Goal: Answer question/provide support: Share knowledge or assist other users

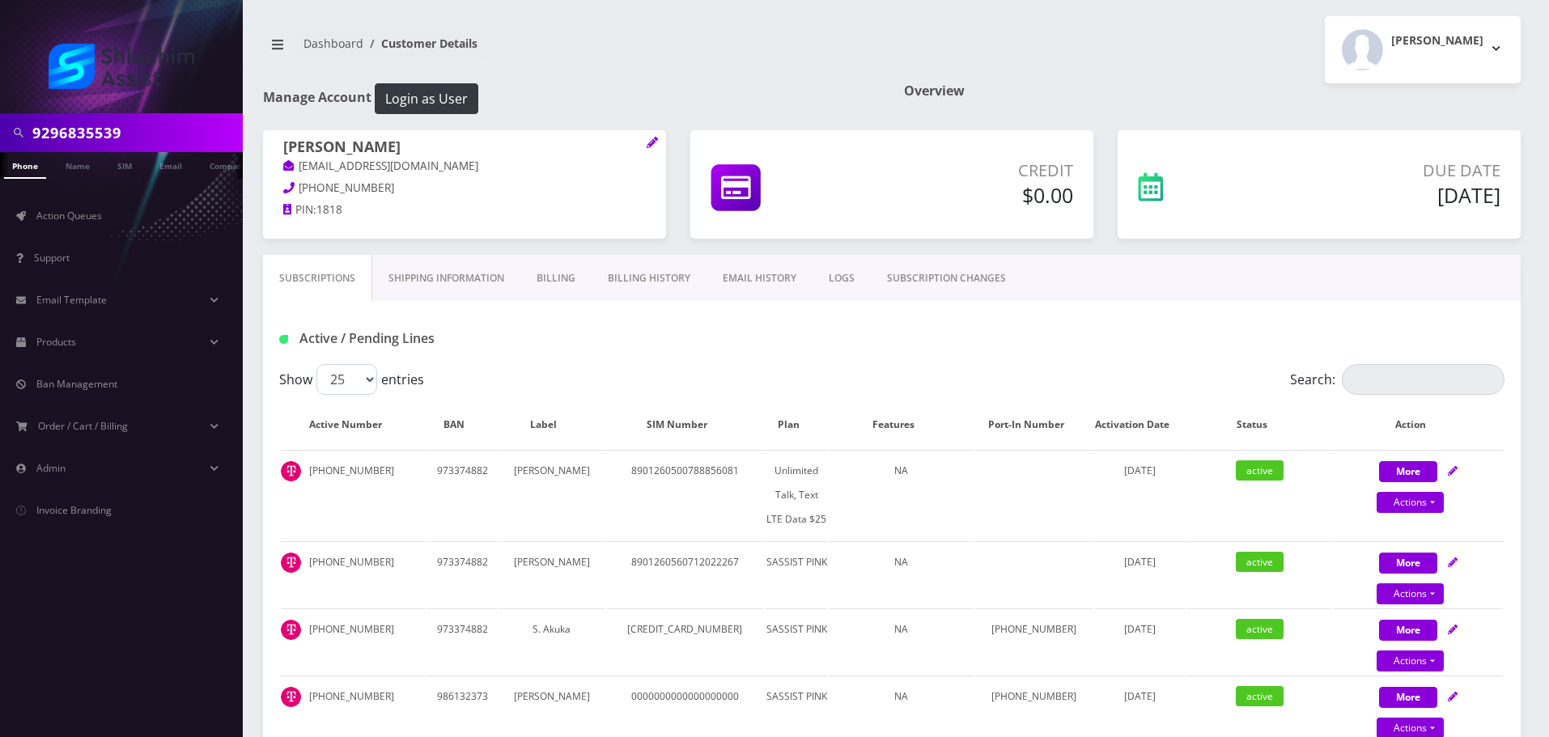
scroll to position [405, 0]
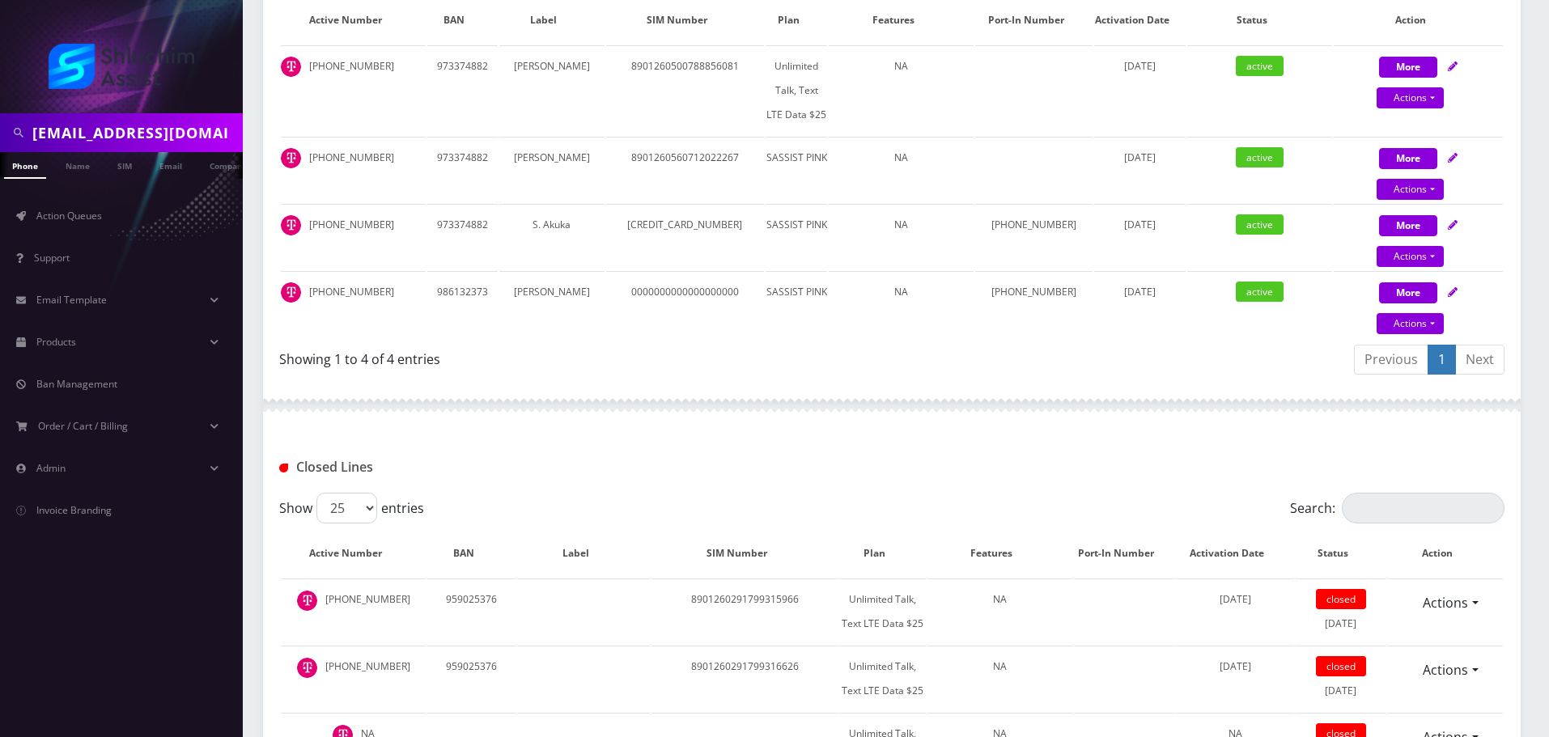
type input "ycliberov@gmail.com"
click at [169, 161] on link "Email" at bounding box center [170, 165] width 39 height 27
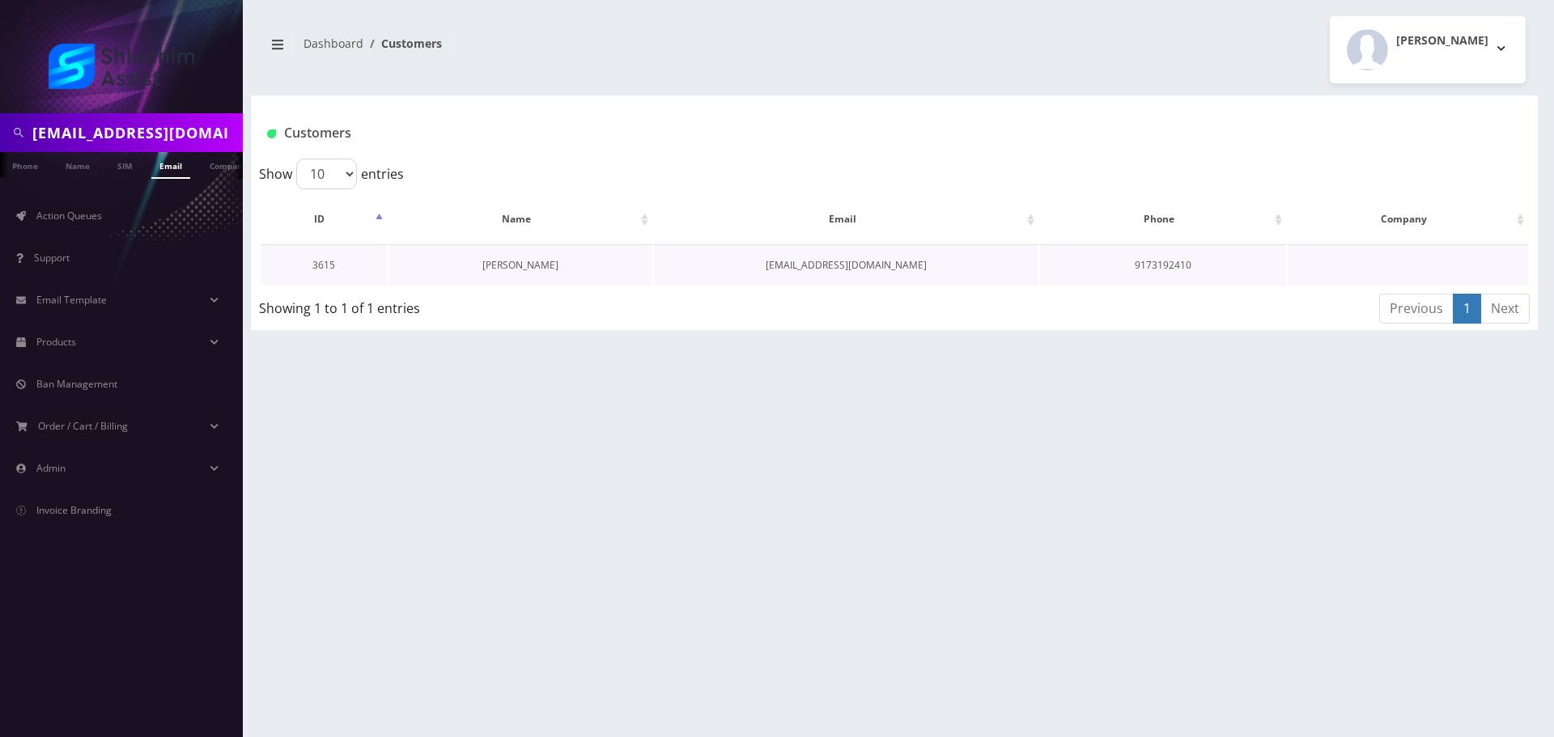
click at [503, 259] on link "[PERSON_NAME]" at bounding box center [520, 265] width 76 height 14
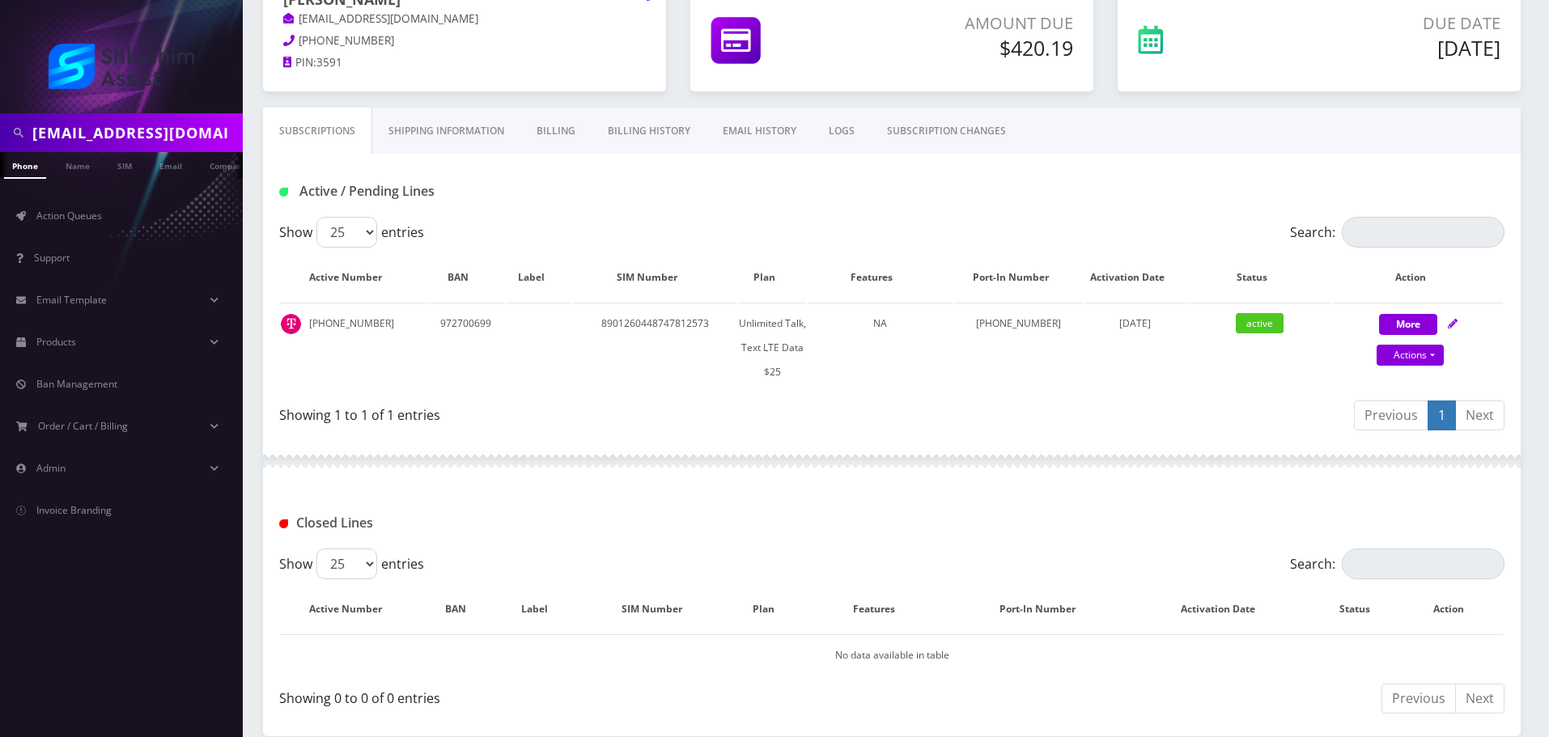
scroll to position [162, 0]
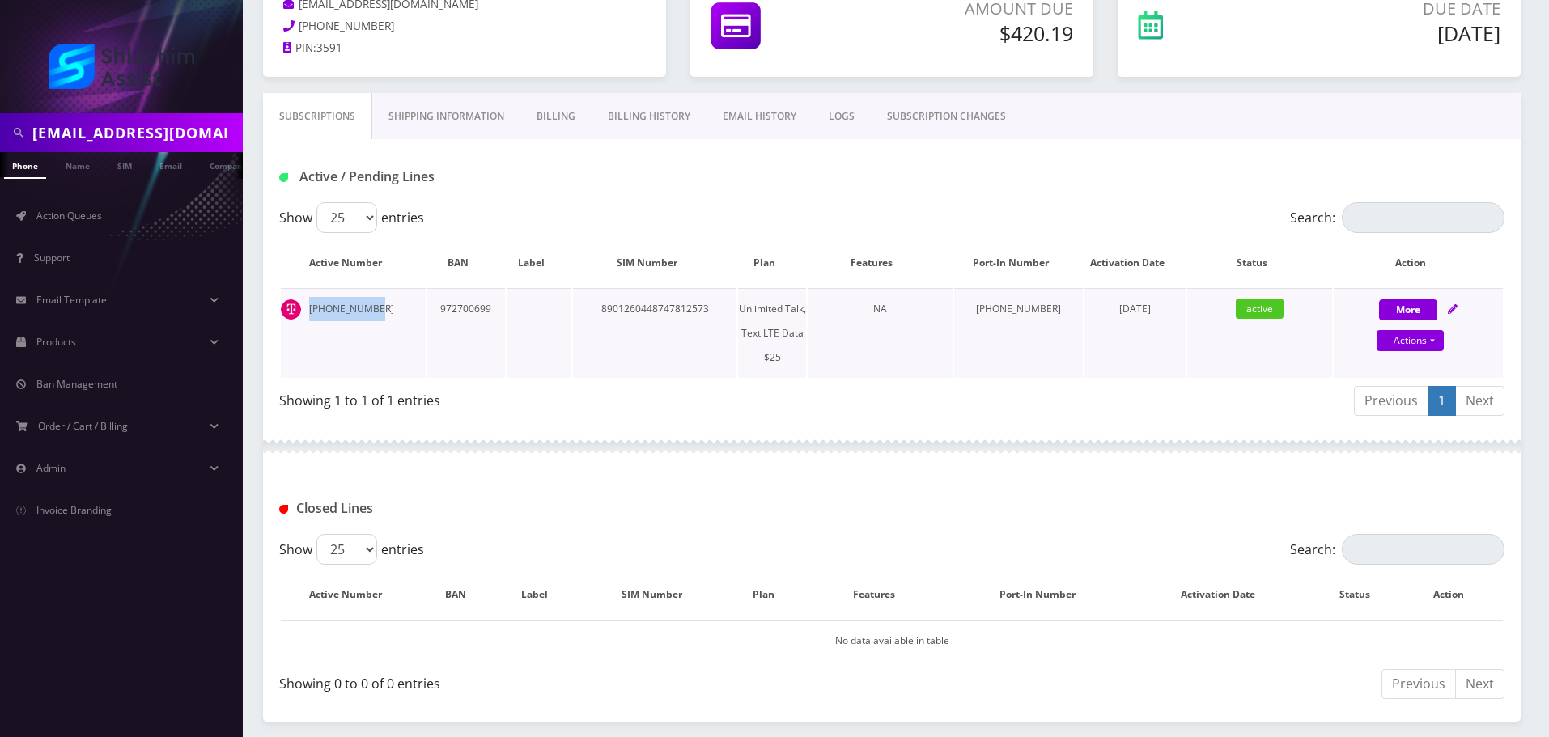
drag, startPoint x: 373, startPoint y: 310, endPoint x: 300, endPoint y: 310, distance: 72.8
click at [300, 310] on td "917-319-2410" at bounding box center [353, 333] width 145 height 90
copy td "917-319-2410"
click at [170, 131] on input "ycliberov@gmail.com" at bounding box center [135, 132] width 206 height 31
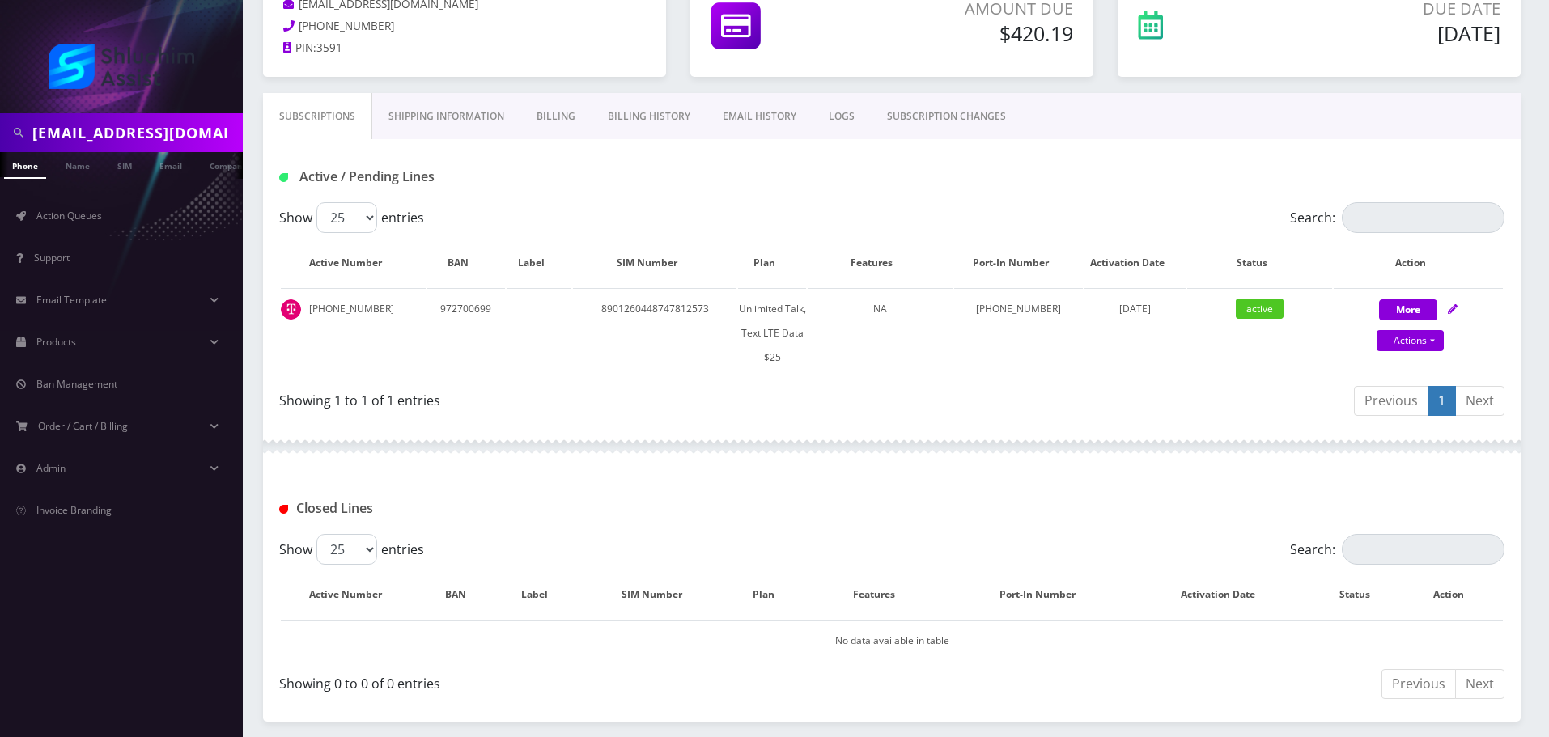
click at [170, 131] on input "ycliberov@gmail.com" at bounding box center [135, 132] width 206 height 31
paste input "silbersteinms"
type input "silbersteinms@gmail.com"
click at [166, 171] on link "Email" at bounding box center [170, 165] width 39 height 27
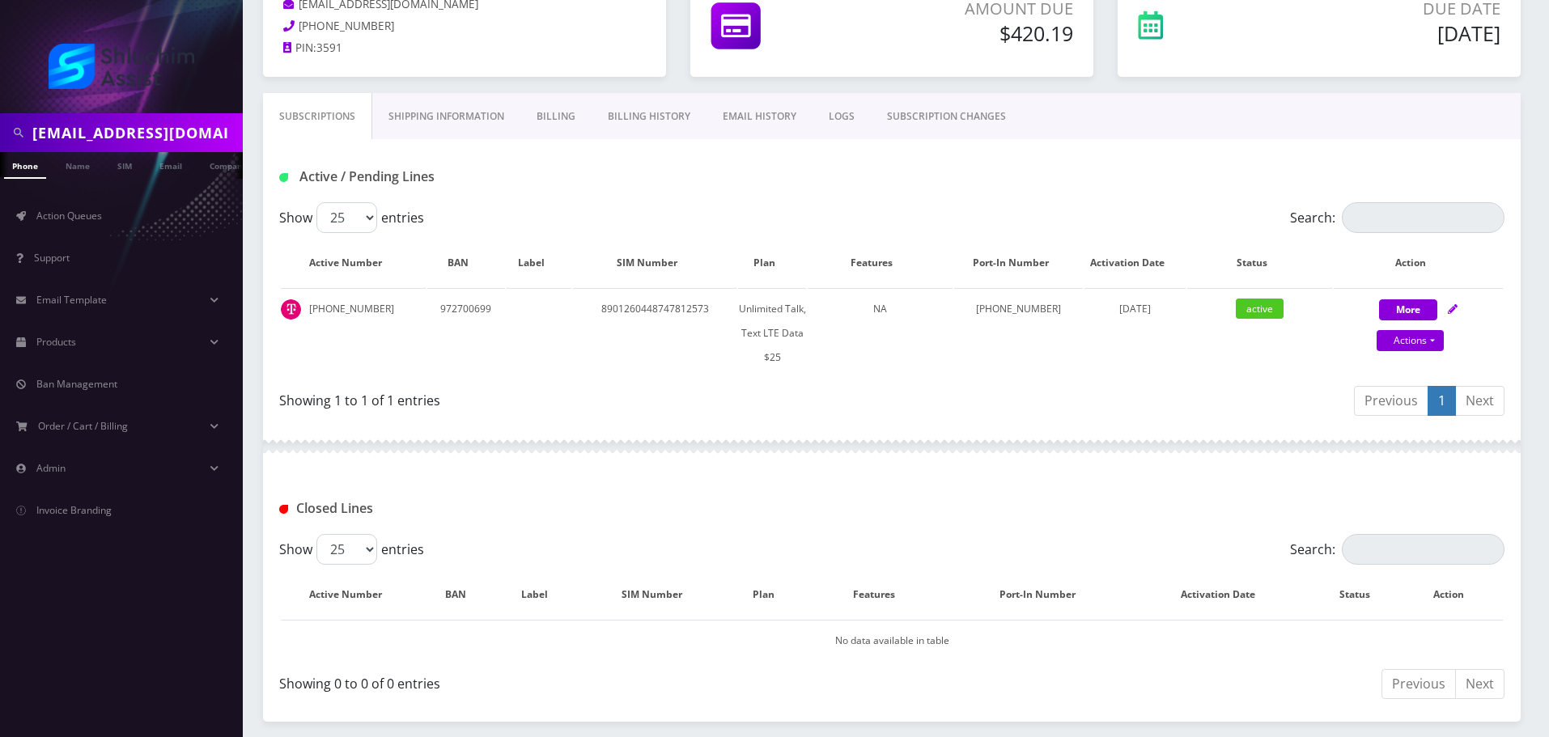
scroll to position [0, 8]
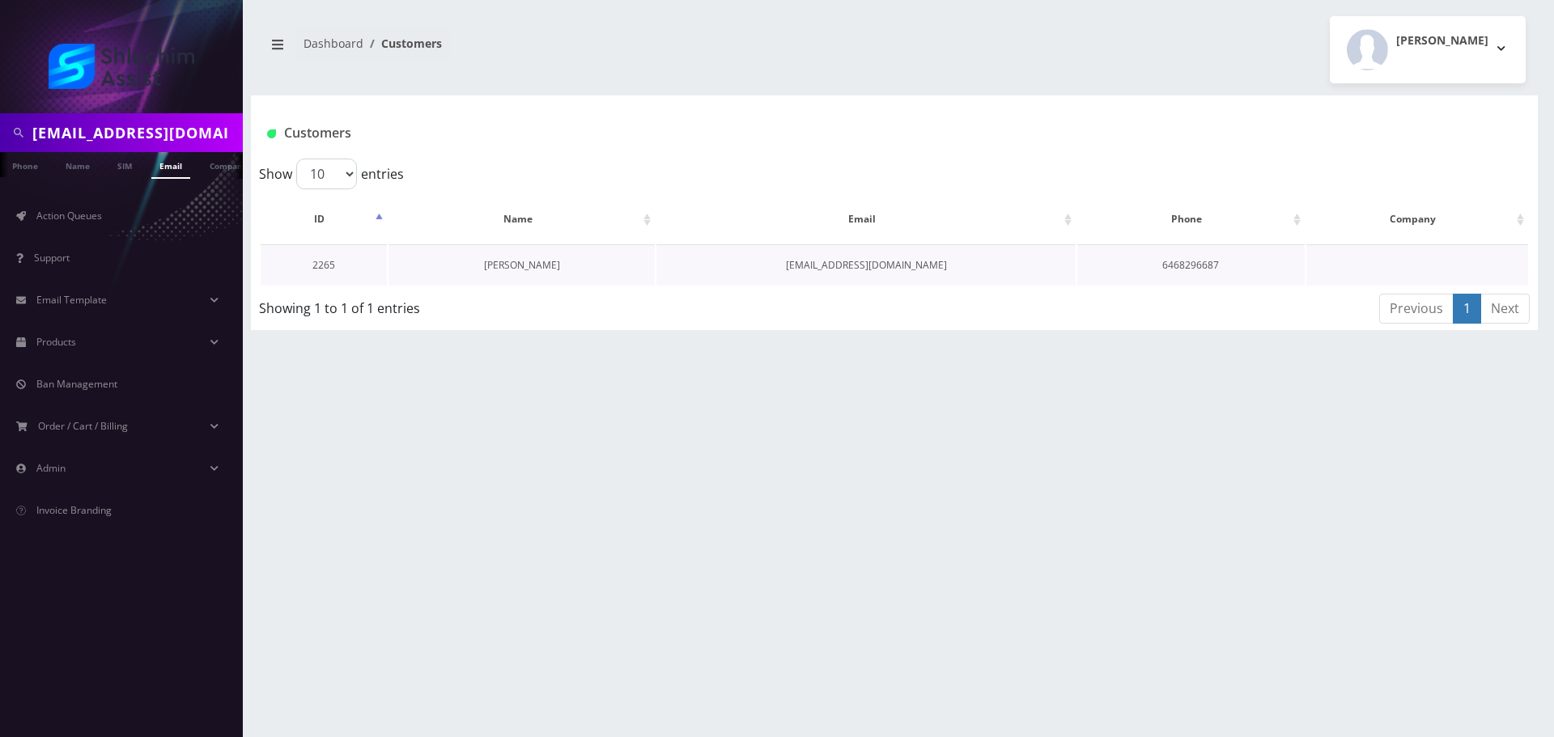
click at [522, 265] on link "Levi Silberstein" at bounding box center [522, 265] width 76 height 14
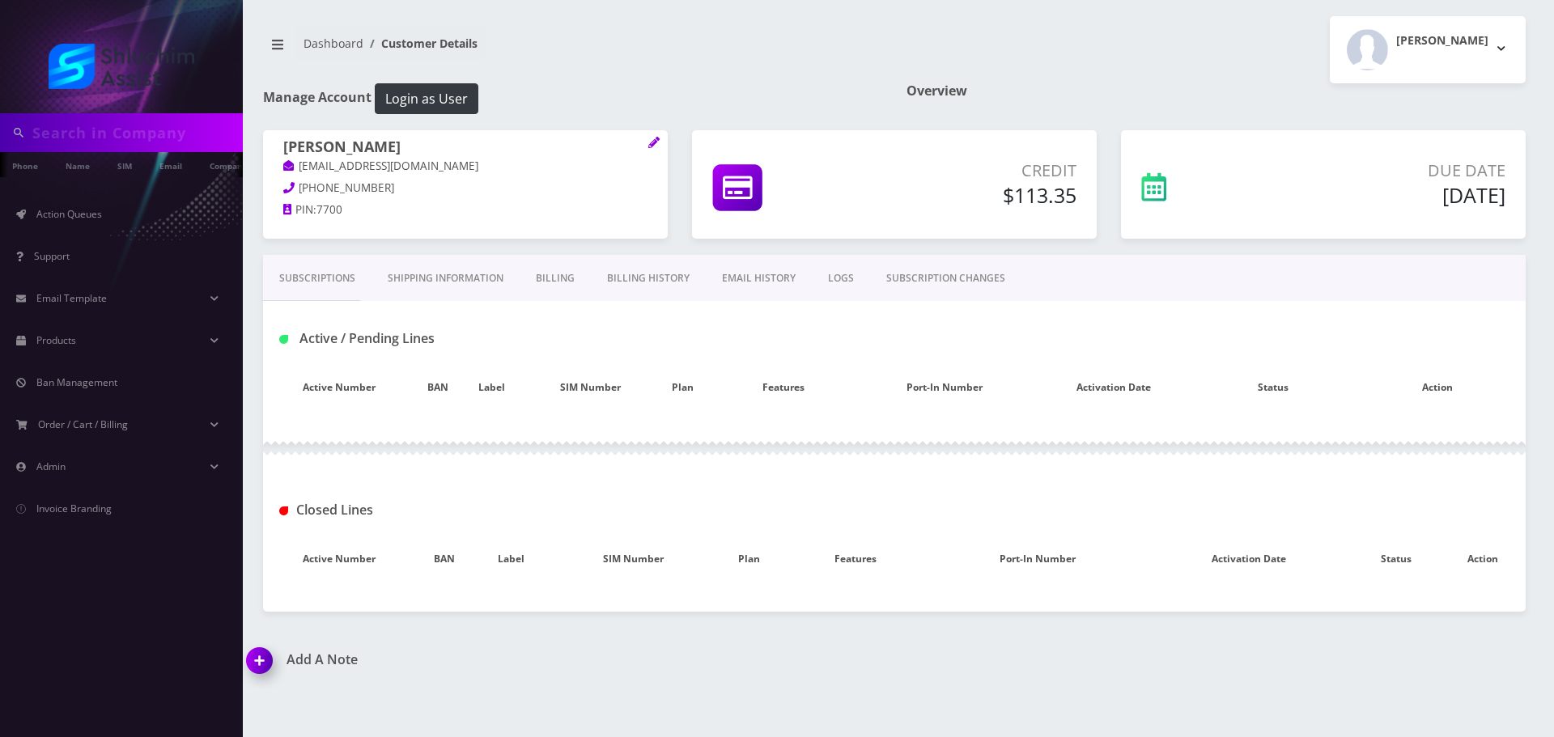
type input "[EMAIL_ADDRESS][DOMAIN_NAME]"
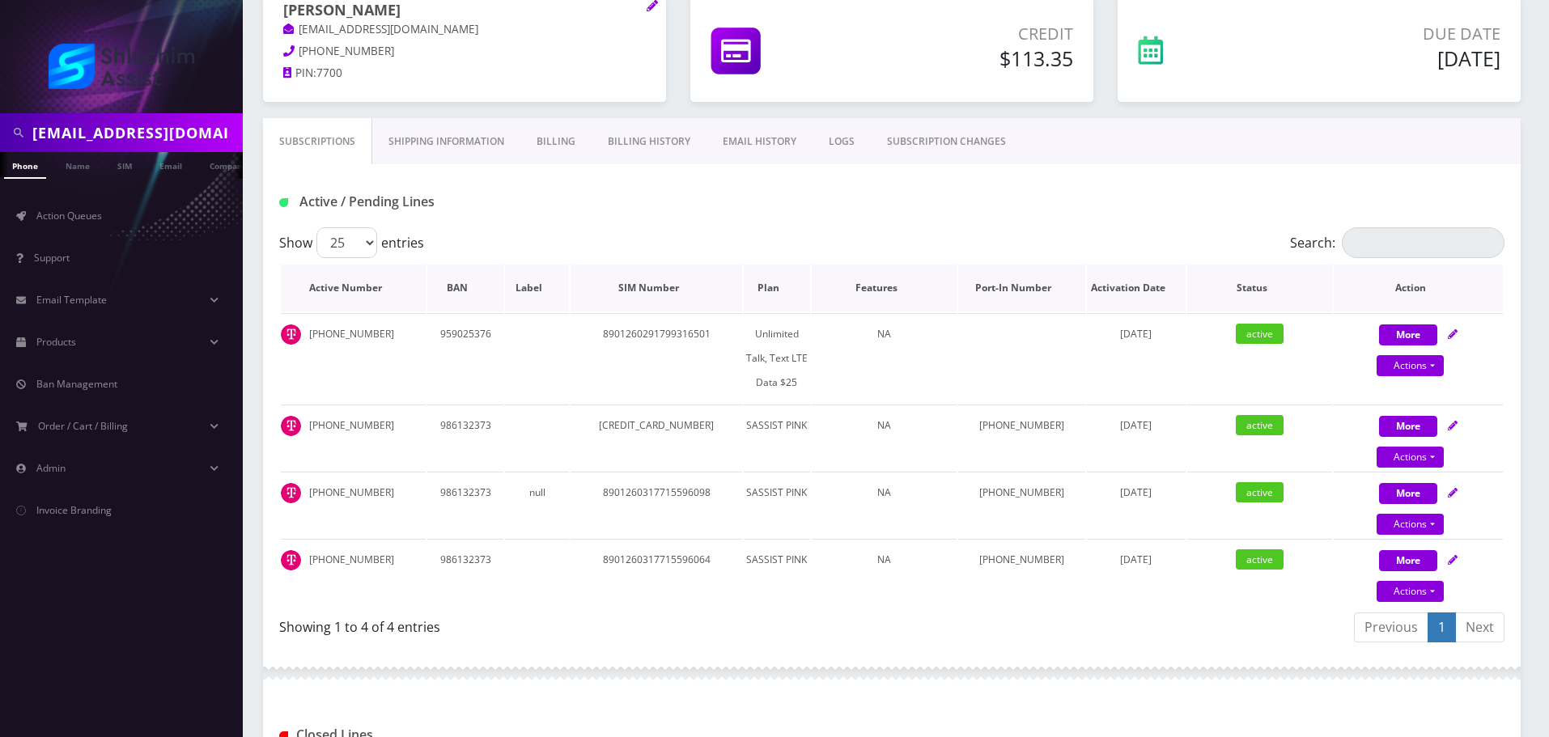
scroll to position [103, 0]
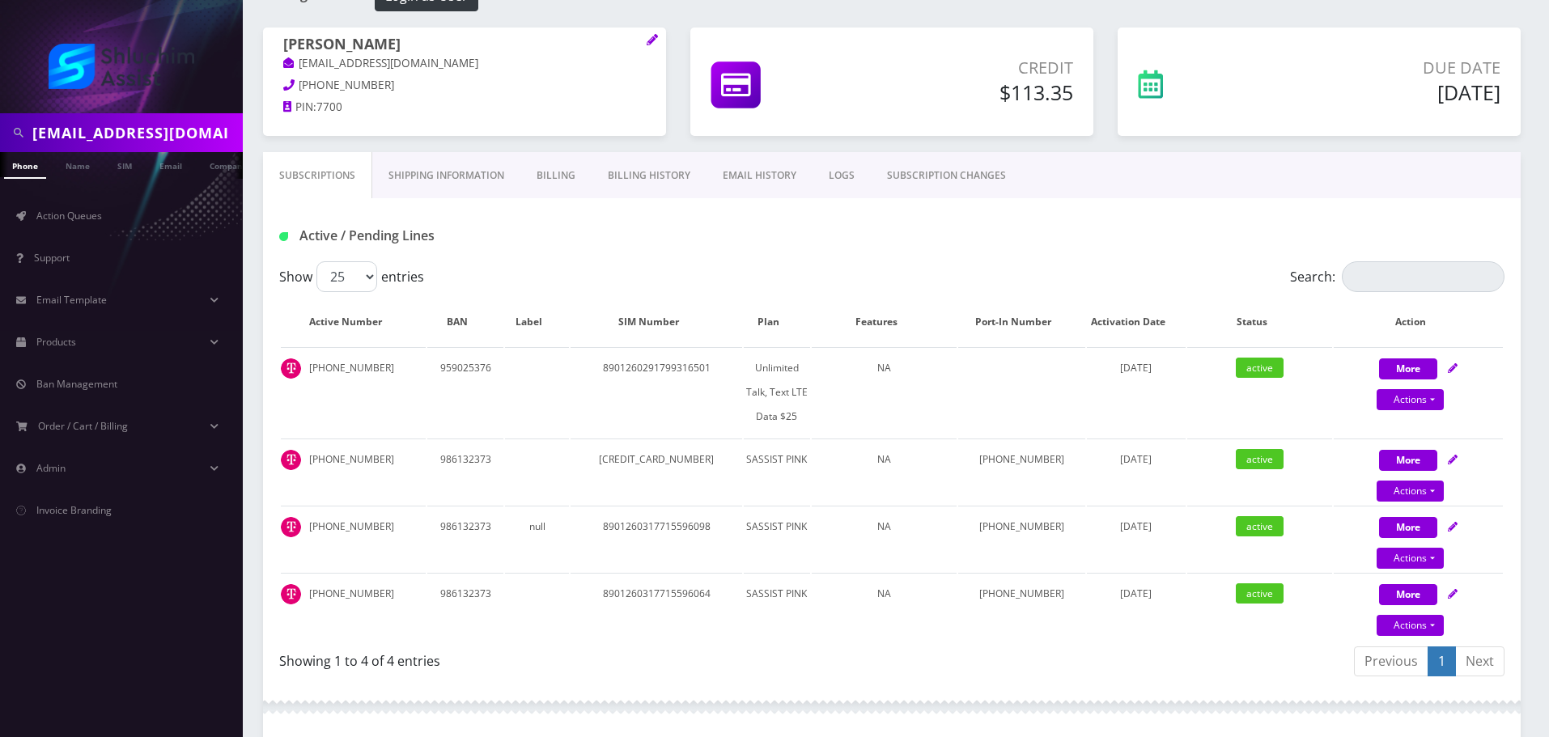
click at [762, 222] on div "Active / Pending Lines" at bounding box center [892, 229] width 1258 height 63
click at [236, 270] on link "Support" at bounding box center [121, 258] width 243 height 34
drag, startPoint x: 285, startPoint y: 42, endPoint x: 558, endPoint y: 42, distance: 273.6
click at [558, 42] on h1 "[PERSON_NAME]" at bounding box center [464, 45] width 363 height 19
copy h1 "[PERSON_NAME]"
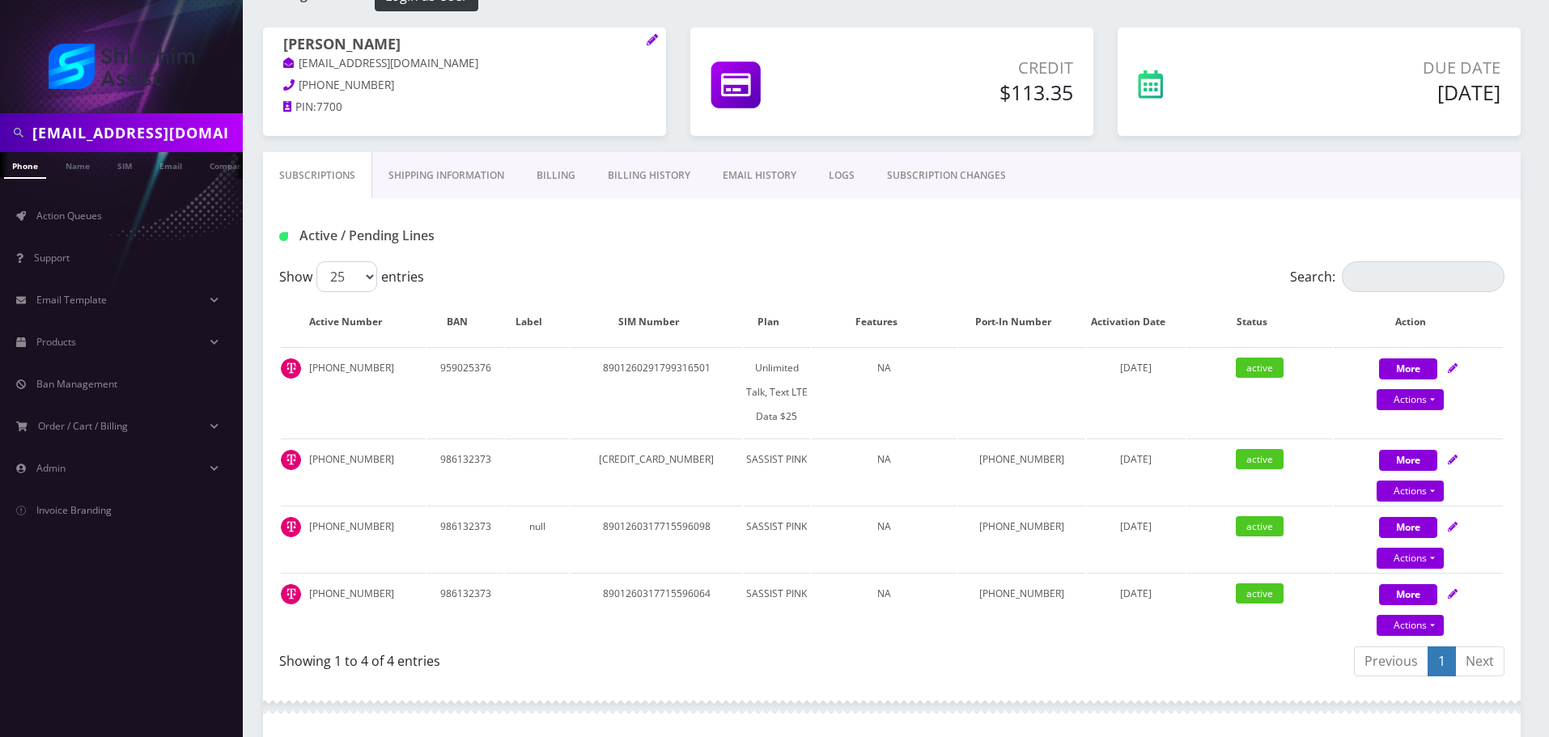
click at [403, 42] on h1 "Levi Silberstein" at bounding box center [464, 45] width 363 height 19
drag, startPoint x: 410, startPoint y: 41, endPoint x: 274, endPoint y: 40, distance: 136.0
click at [274, 40] on div "Levi Silberstein silbersteinms@gmail.com 646-829-6687 PIN: 7700" at bounding box center [464, 78] width 403 height 101
copy h1 "Levi Silberstein"
drag, startPoint x: 383, startPoint y: 463, endPoint x: 720, endPoint y: 509, distance: 339.8
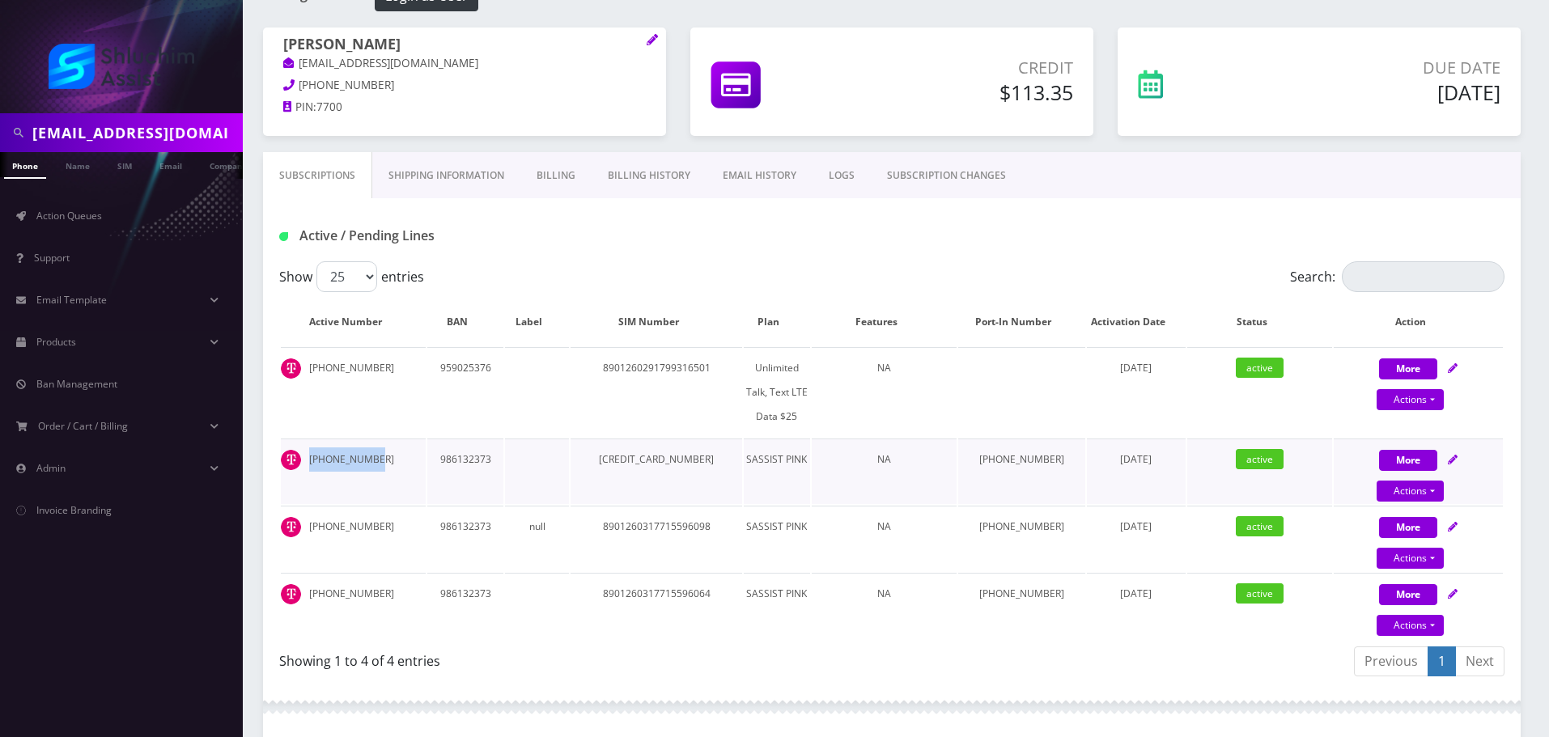
click at [307, 461] on td "[PHONE_NUMBER]" at bounding box center [353, 472] width 145 height 66
copy td "[PHONE_NUMBER]"
drag, startPoint x: 384, startPoint y: 524, endPoint x: 333, endPoint y: 532, distance: 50.7
click at [312, 524] on td "646-829-6687" at bounding box center [353, 539] width 145 height 66
copy td "646-829-6687"
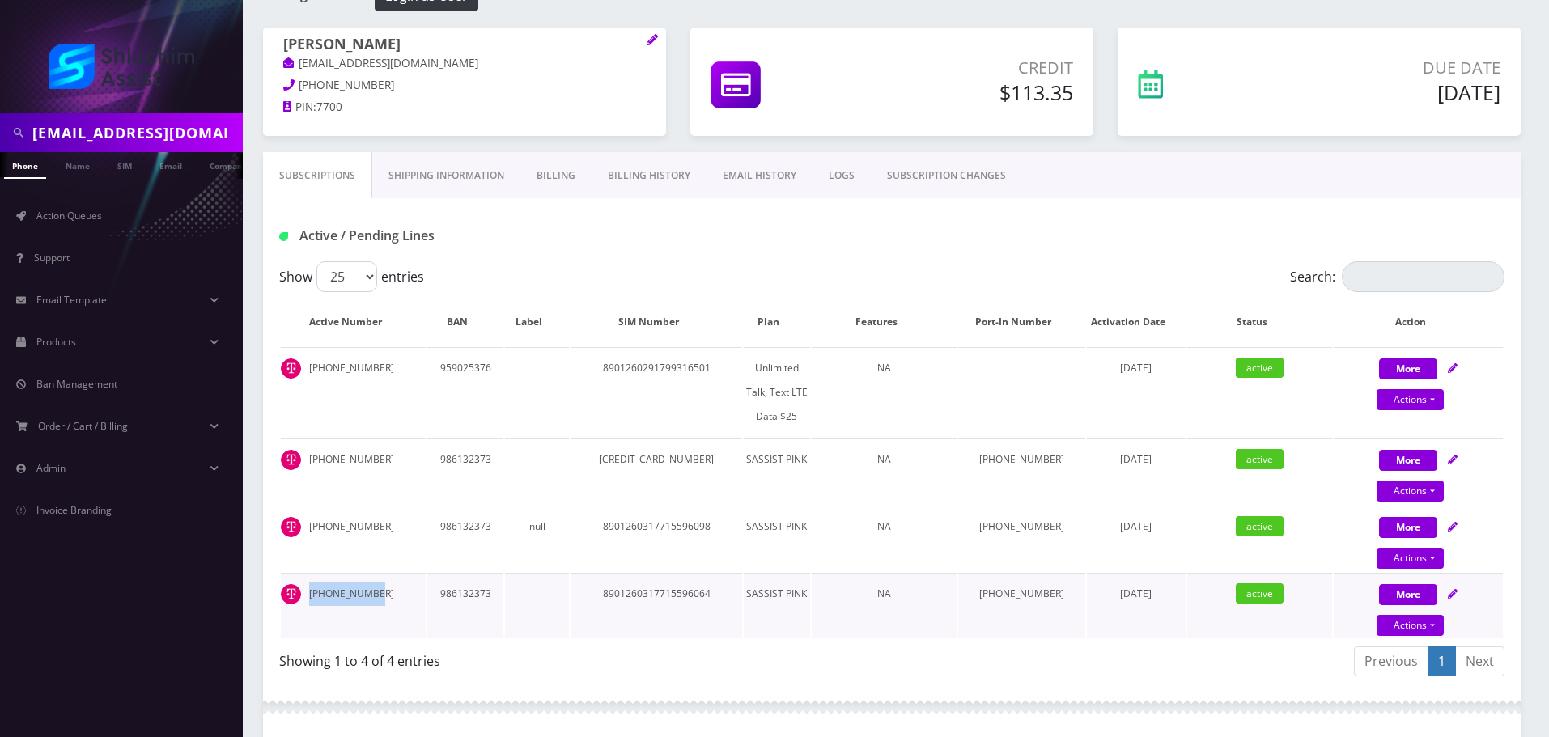
drag, startPoint x: 372, startPoint y: 593, endPoint x: 293, endPoint y: 592, distance: 79.3
click at [293, 592] on td "646-829-6731" at bounding box center [353, 606] width 145 height 66
copy td "646-829-6731"
click at [177, 142] on input "silbersteinms@gmail.com" at bounding box center [135, 132] width 206 height 31
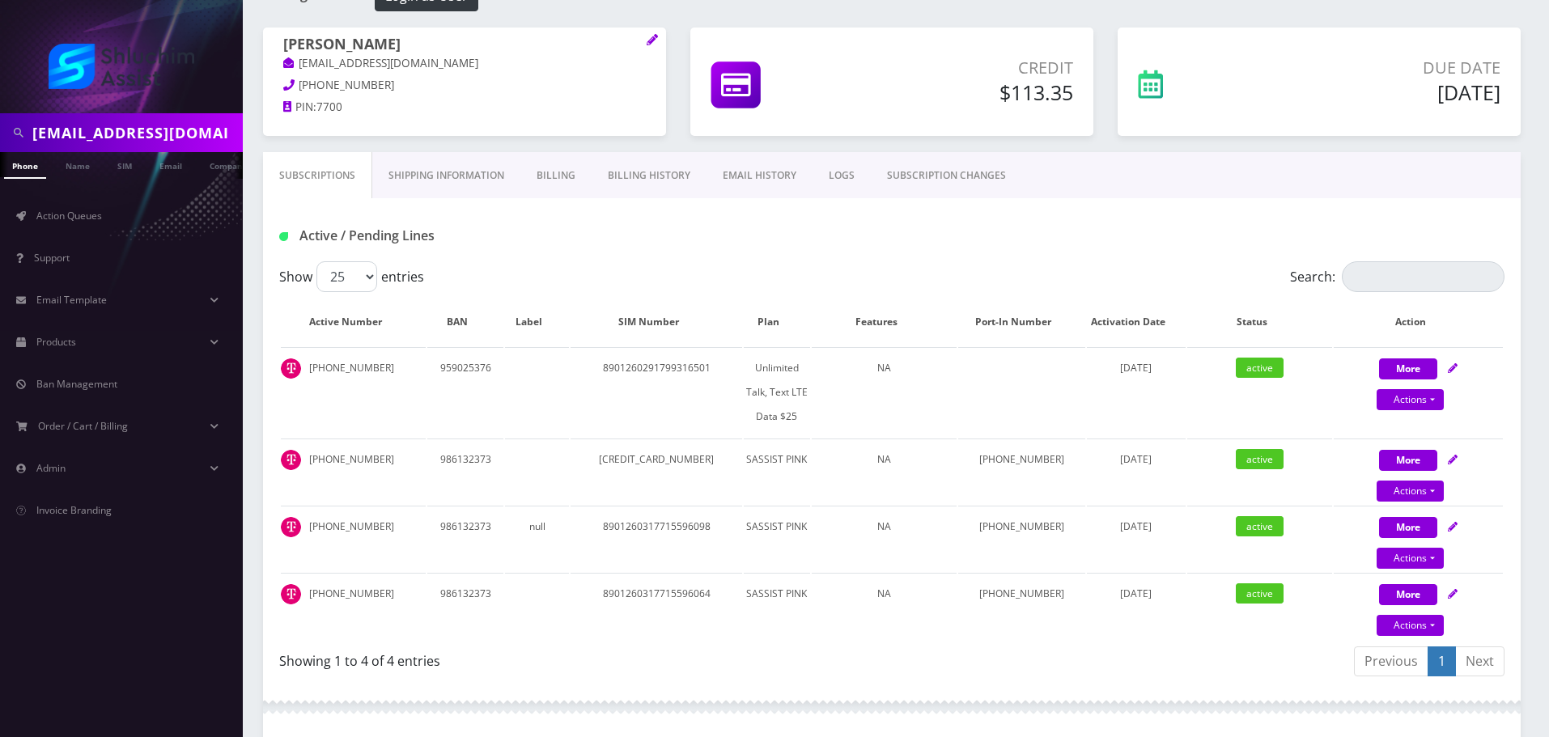
click at [177, 142] on input "silbersteinms@gmail.com" at bounding box center [135, 132] width 206 height 31
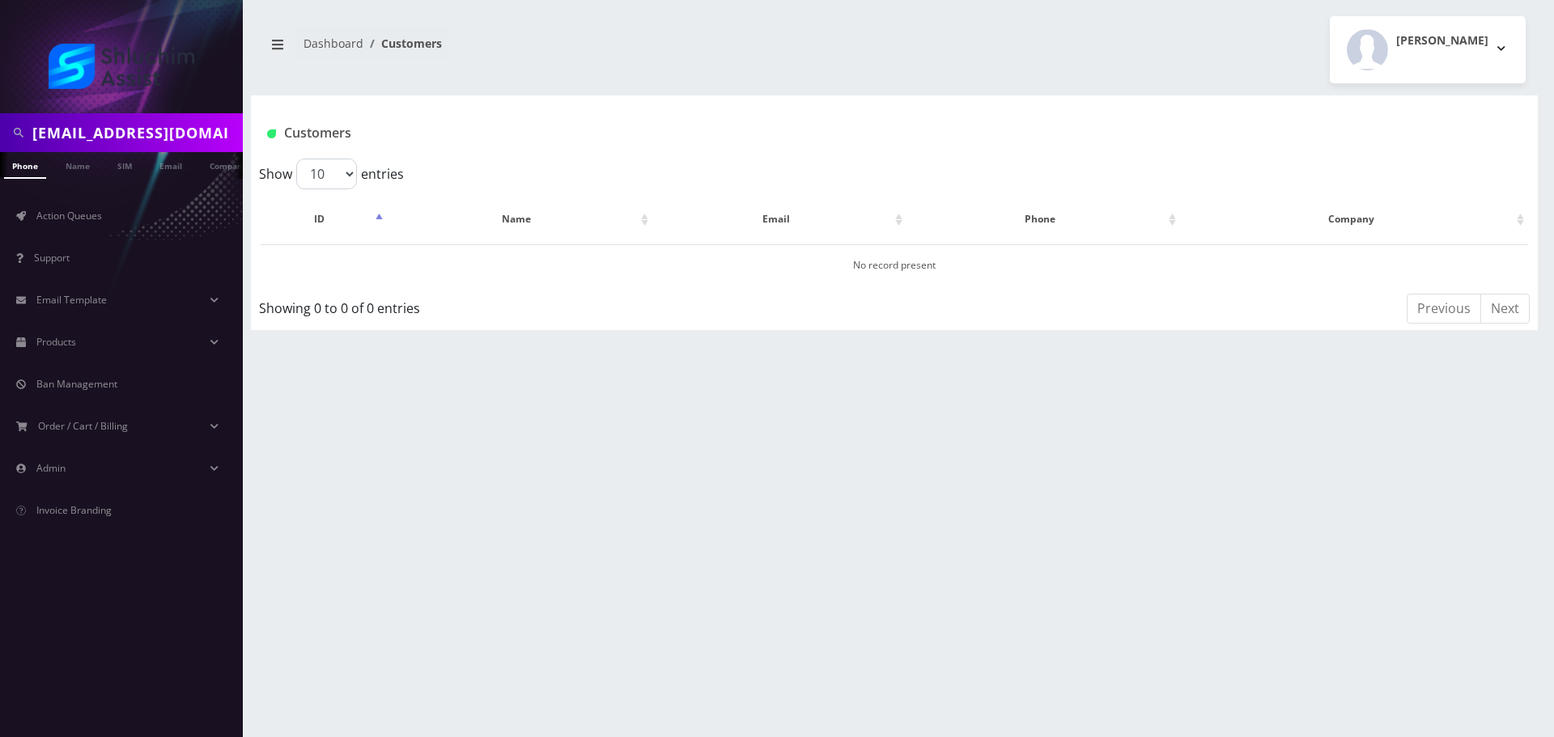
scroll to position [0, 8]
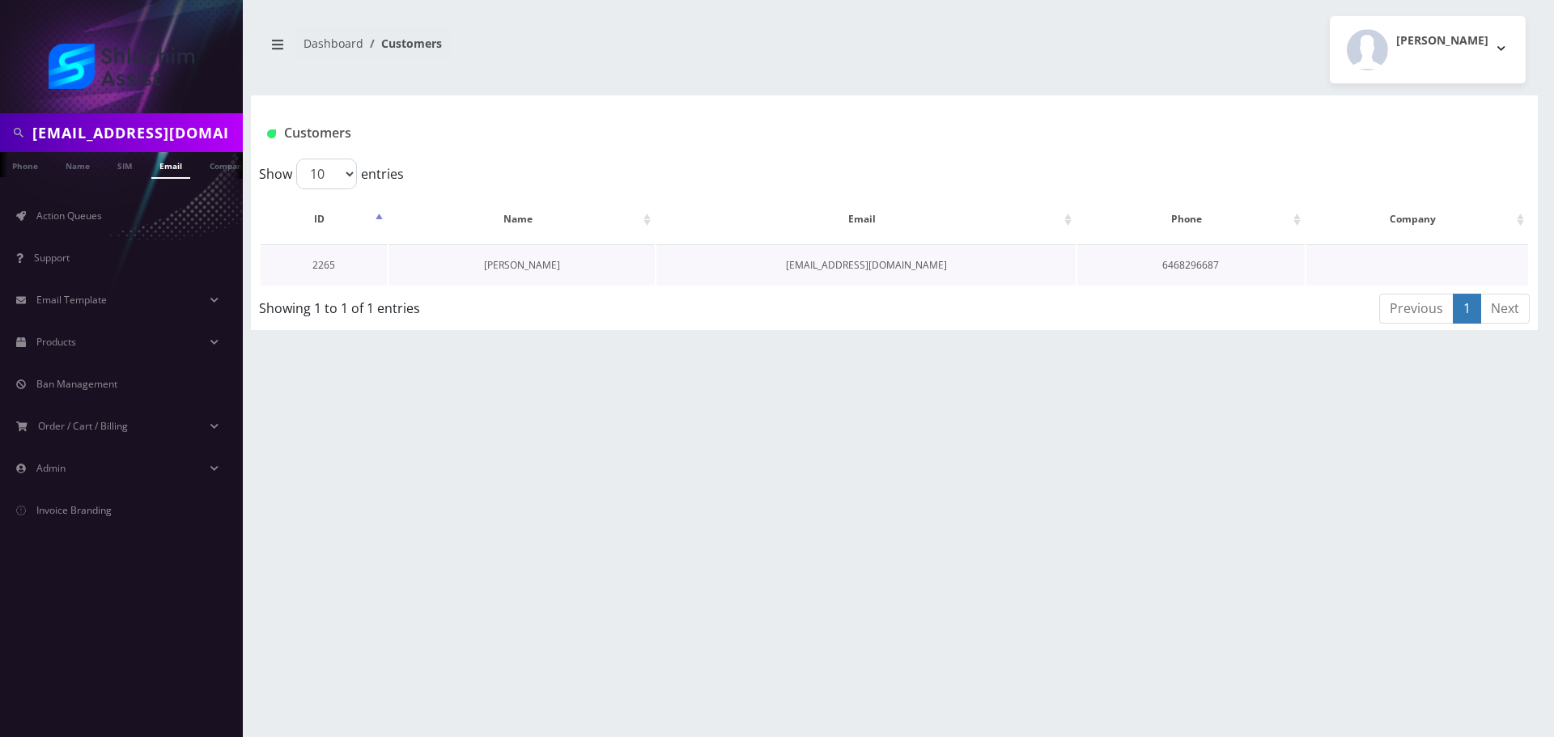
click at [497, 267] on link "[PERSON_NAME]" at bounding box center [522, 265] width 76 height 14
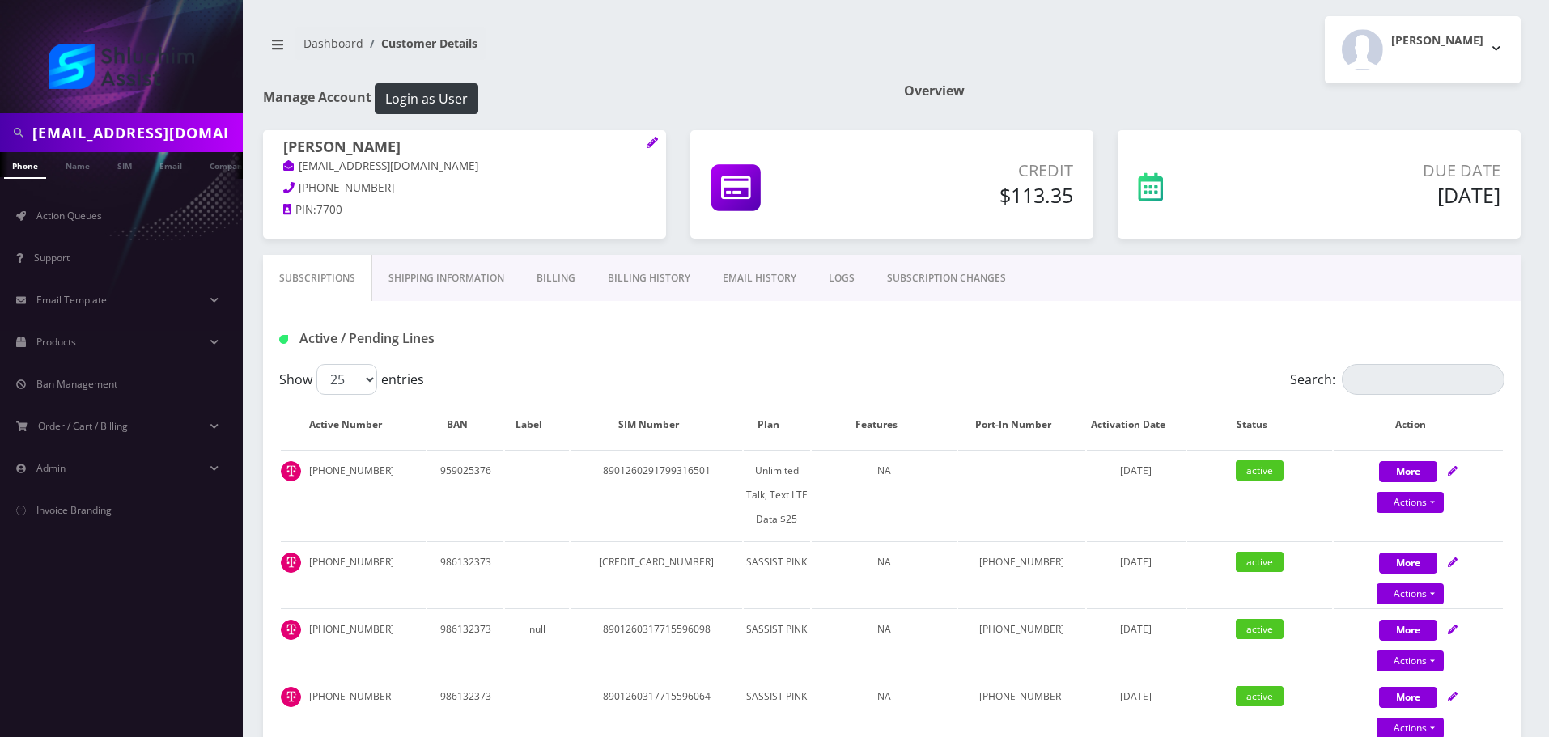
drag, startPoint x: 419, startPoint y: 150, endPoint x: 280, endPoint y: 146, distance: 139.3
click at [280, 146] on div "Levi Silberstein silbersteinms@gmail.com 646-829-6687 PIN: 7700" at bounding box center [464, 180] width 403 height 101
drag, startPoint x: 298, startPoint y: 146, endPoint x: 428, endPoint y: 150, distance: 130.4
click at [428, 150] on h1 "Levi Silberstein" at bounding box center [464, 147] width 363 height 19
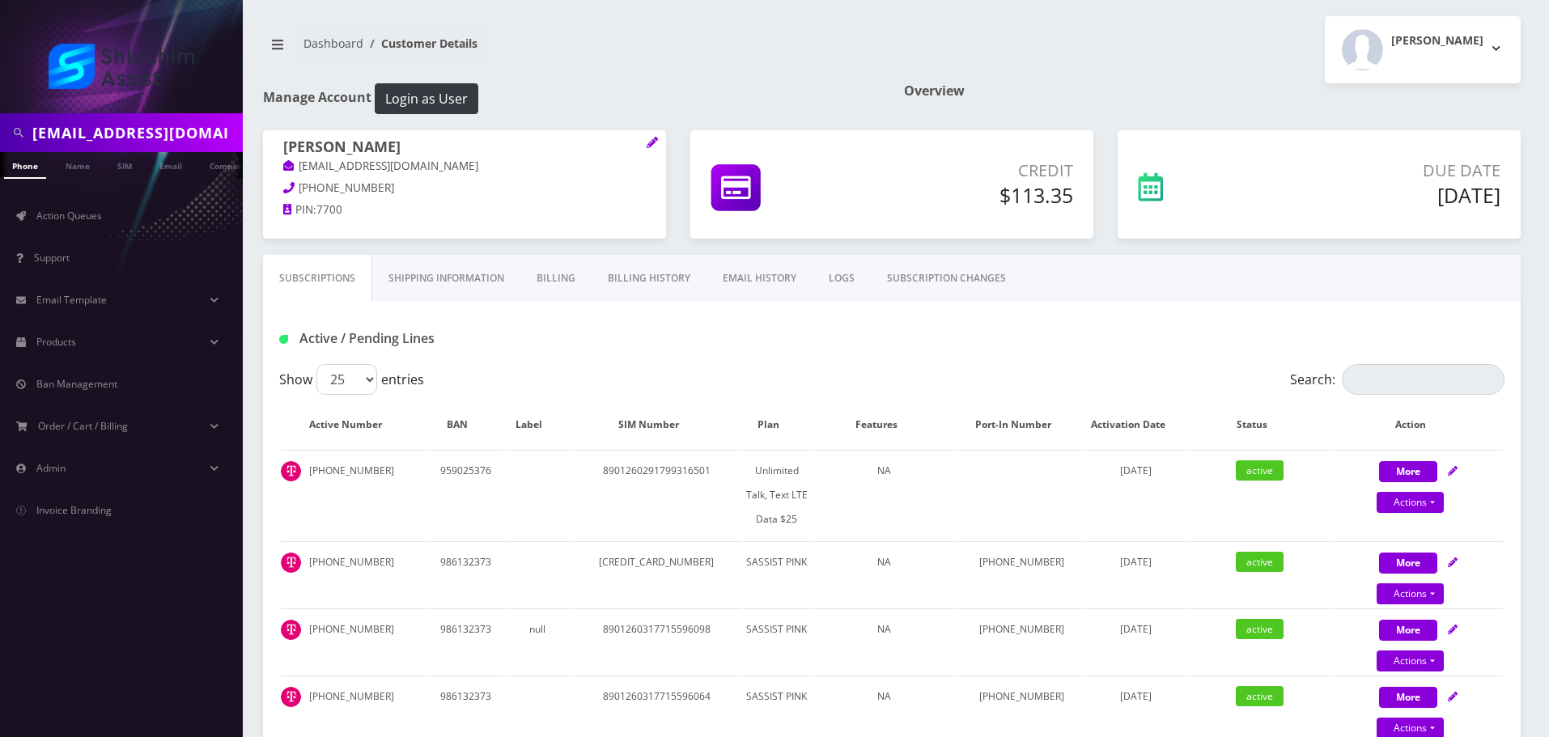
click at [428, 150] on h1 "Levi Silberstein" at bounding box center [464, 147] width 363 height 19
drag, startPoint x: 404, startPoint y: 150, endPoint x: 268, endPoint y: 150, distance: 136.0
click at [268, 150] on div "Levi Silberstein silbersteinms@gmail.com 646-829-6687 PIN: 7700" at bounding box center [464, 180] width 403 height 101
click at [303, 151] on h1 "Levi Silberstein" at bounding box center [464, 147] width 363 height 19
drag, startPoint x: 308, startPoint y: 151, endPoint x: 435, endPoint y: 151, distance: 126.3
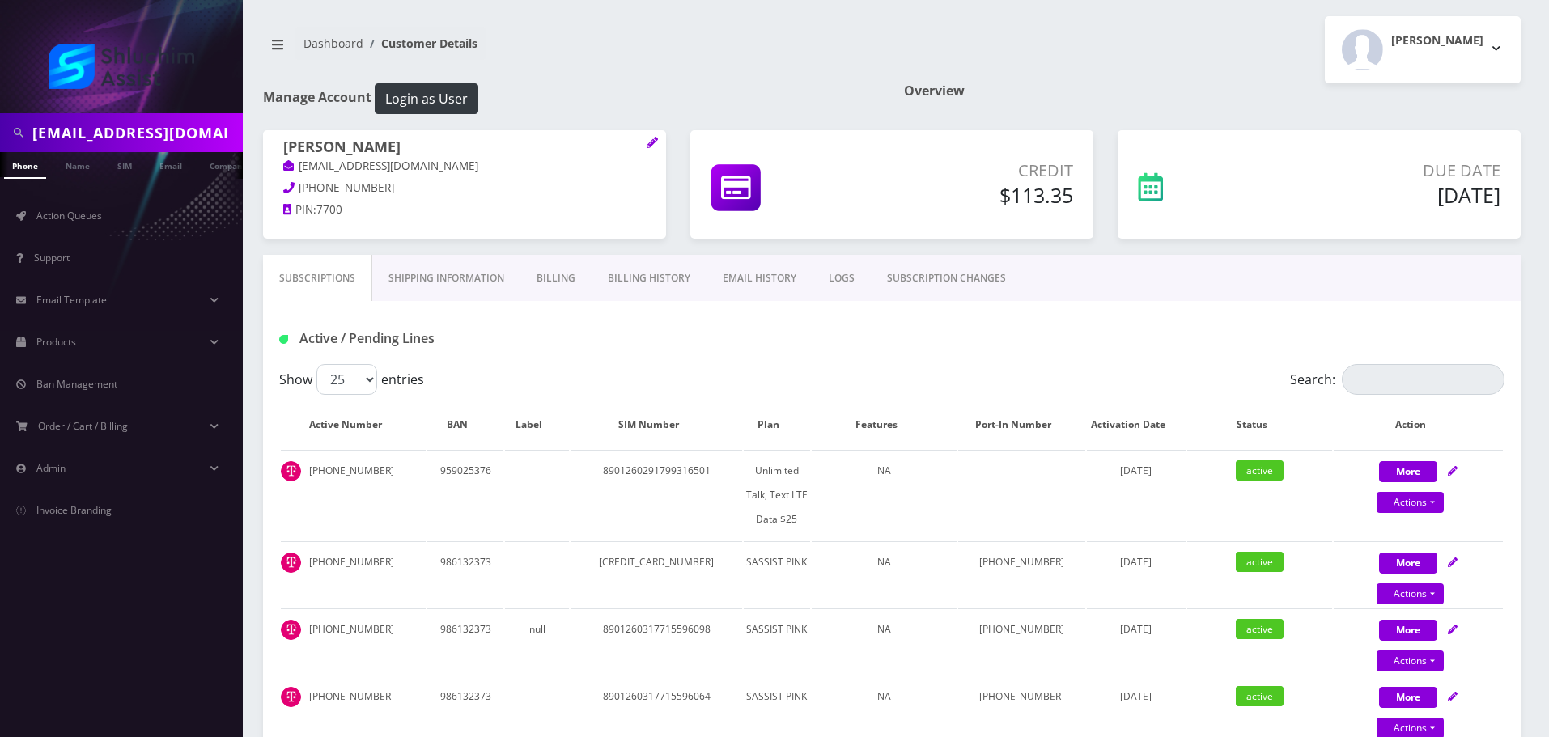
click at [435, 151] on h1 "Levi Silberstein" at bounding box center [464, 147] width 363 height 19
drag, startPoint x: 413, startPoint y: 151, endPoint x: 295, endPoint y: 151, distance: 118.2
click at [295, 151] on h1 "Levi Silberstein" at bounding box center [464, 147] width 363 height 19
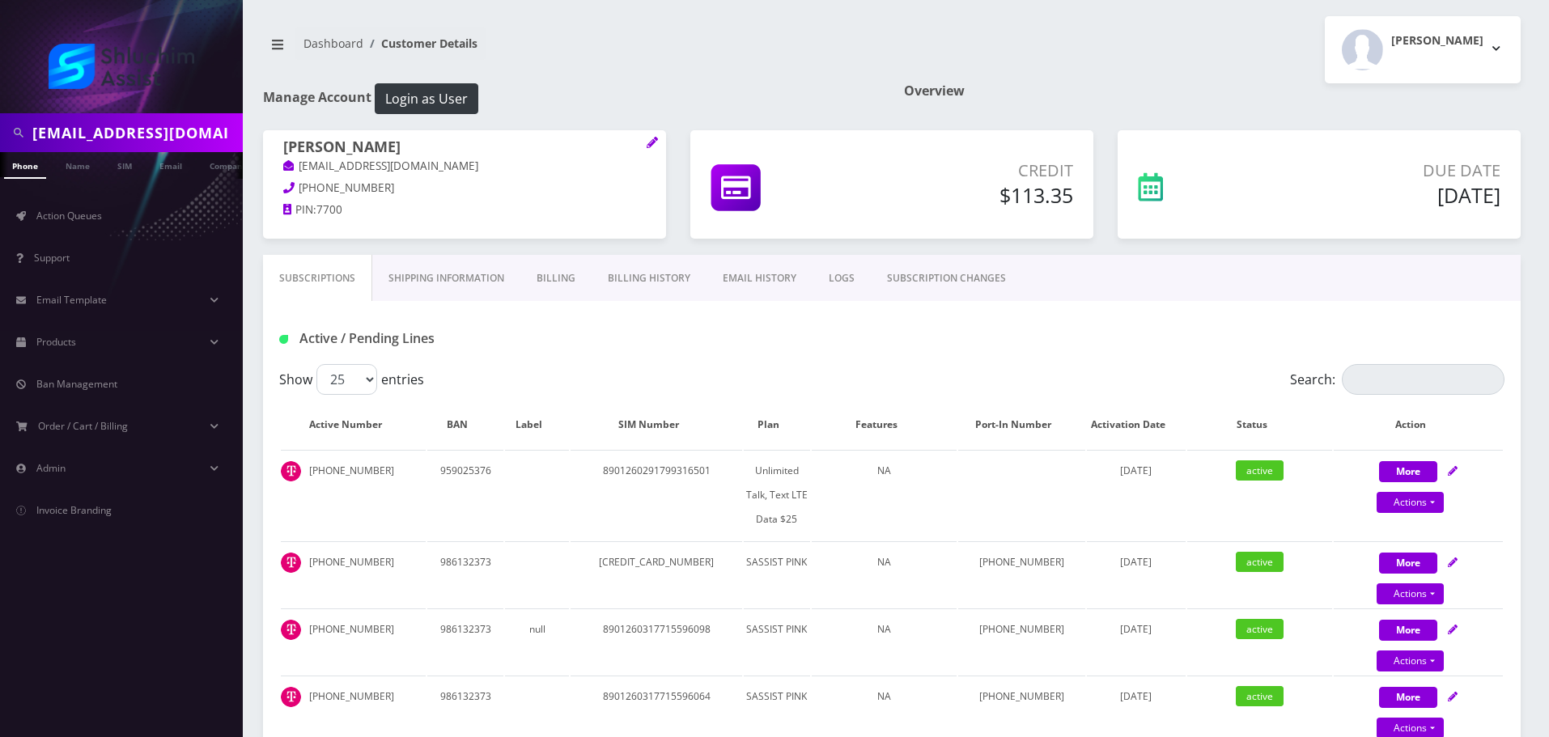
click at [179, 135] on input "silbersteinms@gmail.com" at bounding box center [135, 132] width 206 height 31
paste input "zevycypry"
type input "zevycyprys@gmail.com"
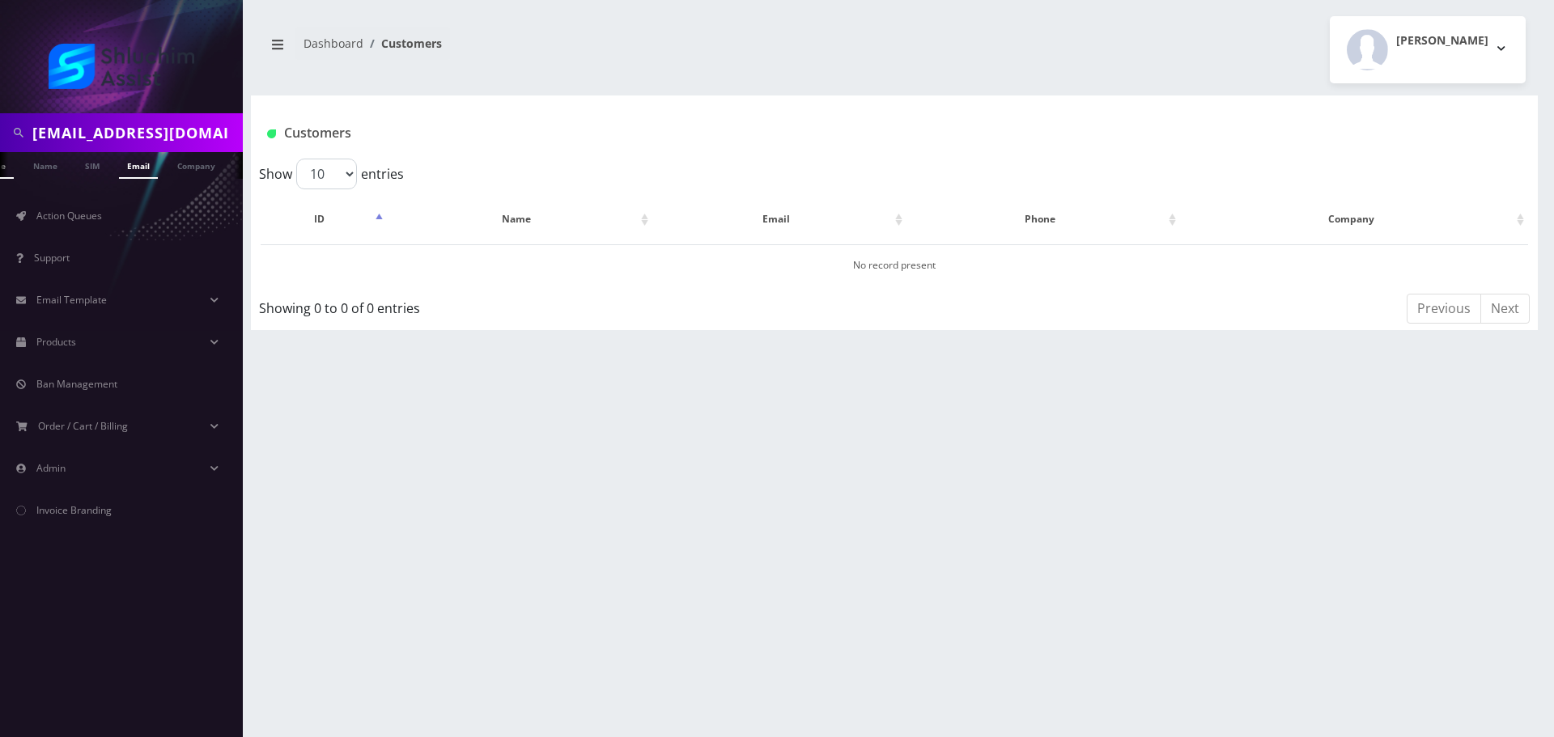
click at [143, 164] on link "Email" at bounding box center [138, 165] width 39 height 27
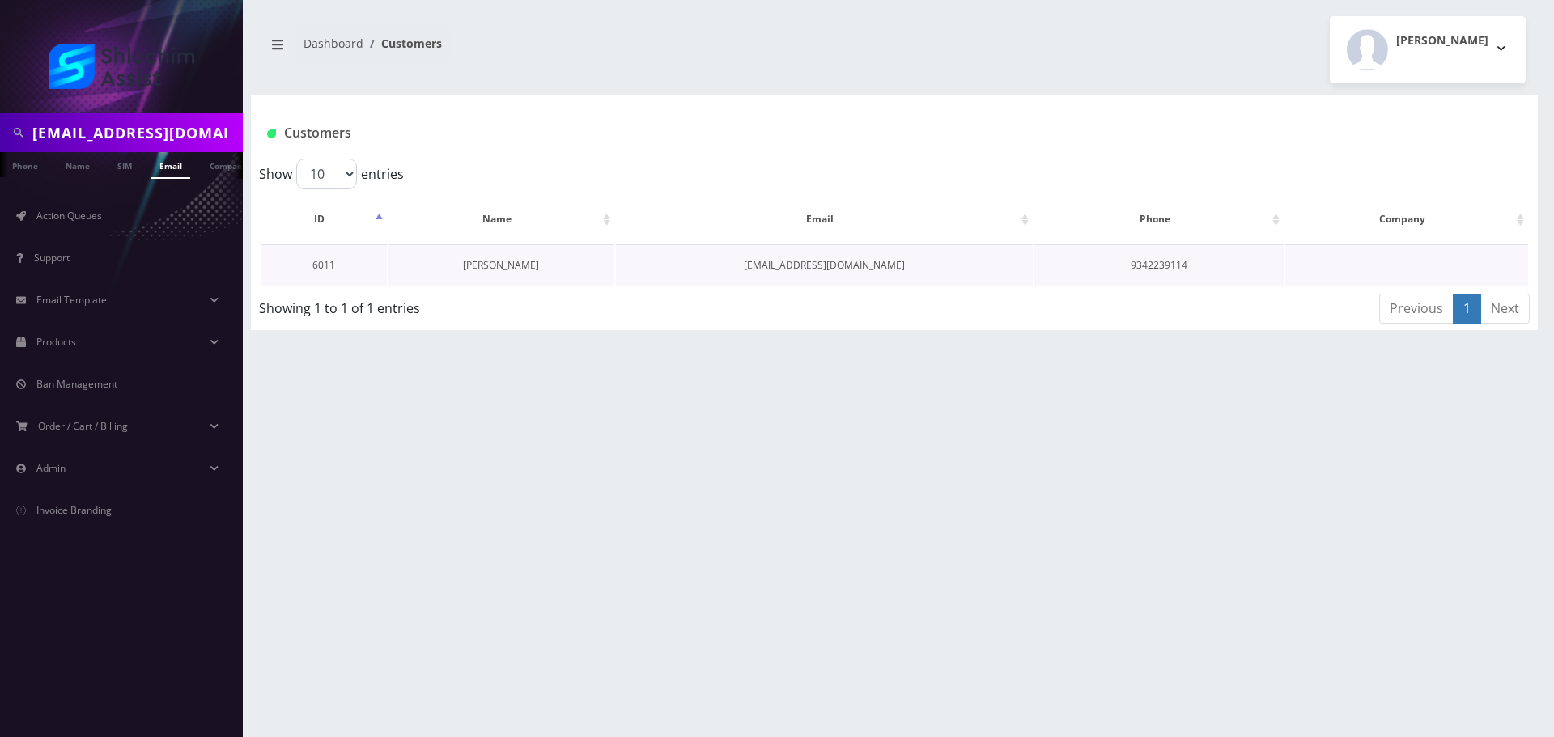
click at [503, 265] on link "[PERSON_NAME]" at bounding box center [501, 265] width 76 height 14
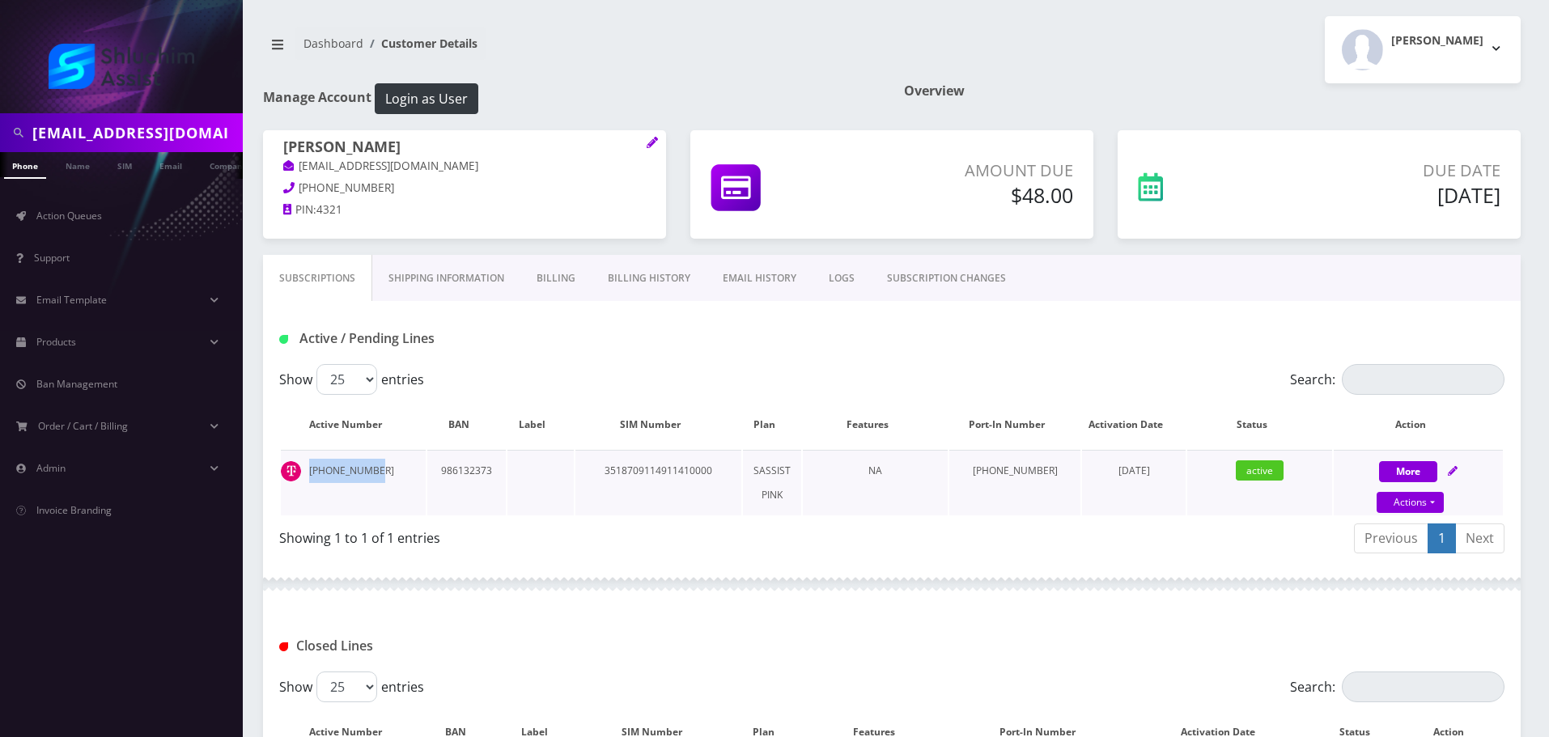
drag, startPoint x: 385, startPoint y: 474, endPoint x: 299, endPoint y: 473, distance: 85.8
click at [299, 473] on td "646-842-9131" at bounding box center [353, 483] width 145 height 66
copy td "646-842-9131"
click at [167, 140] on input "[EMAIL_ADDRESS][DOMAIN_NAME]" at bounding box center [135, 132] width 206 height 31
click at [167, 140] on input "zevycyprys@gmail.com" at bounding box center [135, 132] width 206 height 31
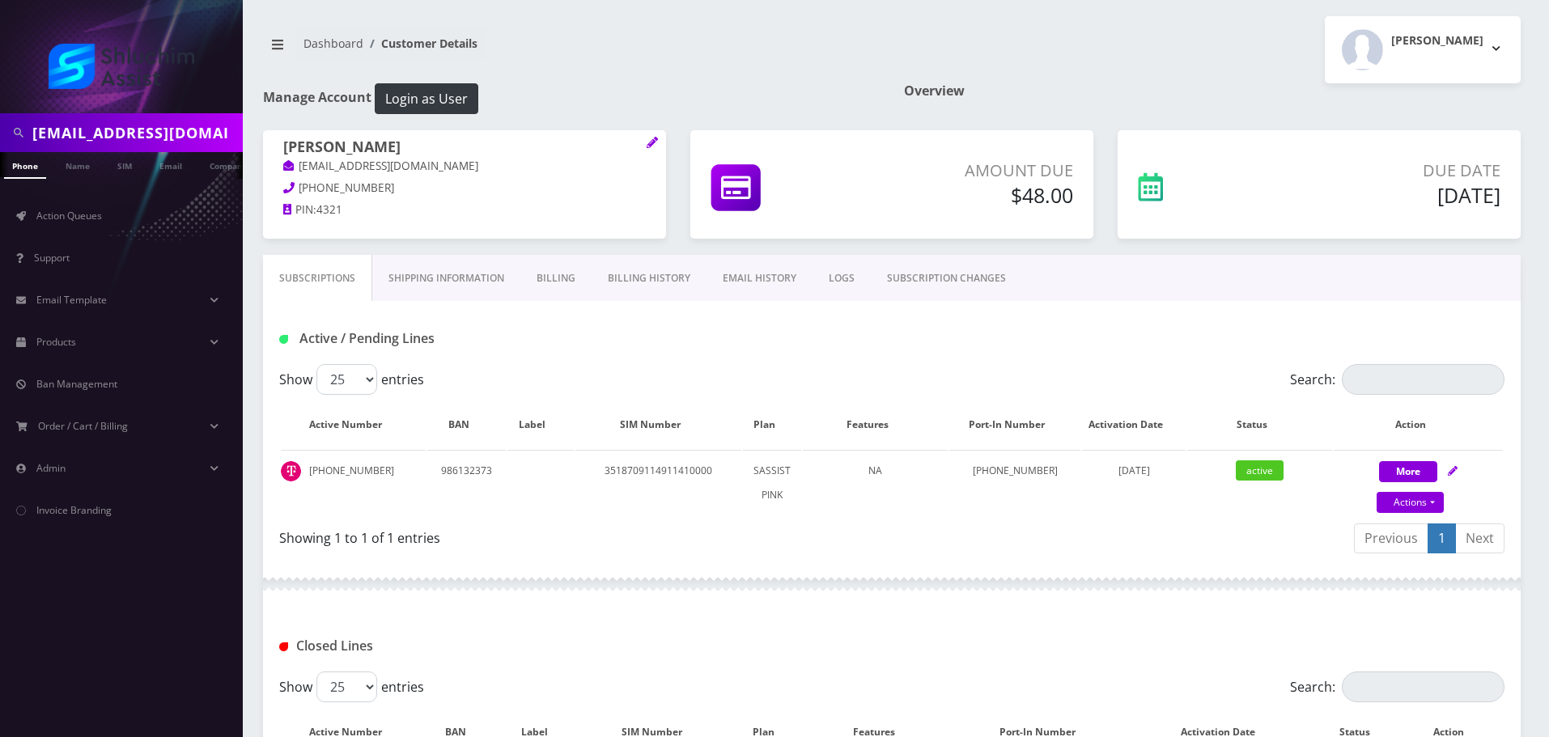
click at [167, 140] on input "zevycyprys@gmail.com" at bounding box center [135, 132] width 206 height 31
paste input "yliberow824"
type input "yliberow824@gmail.com"
click at [170, 160] on link "Email" at bounding box center [170, 165] width 39 height 27
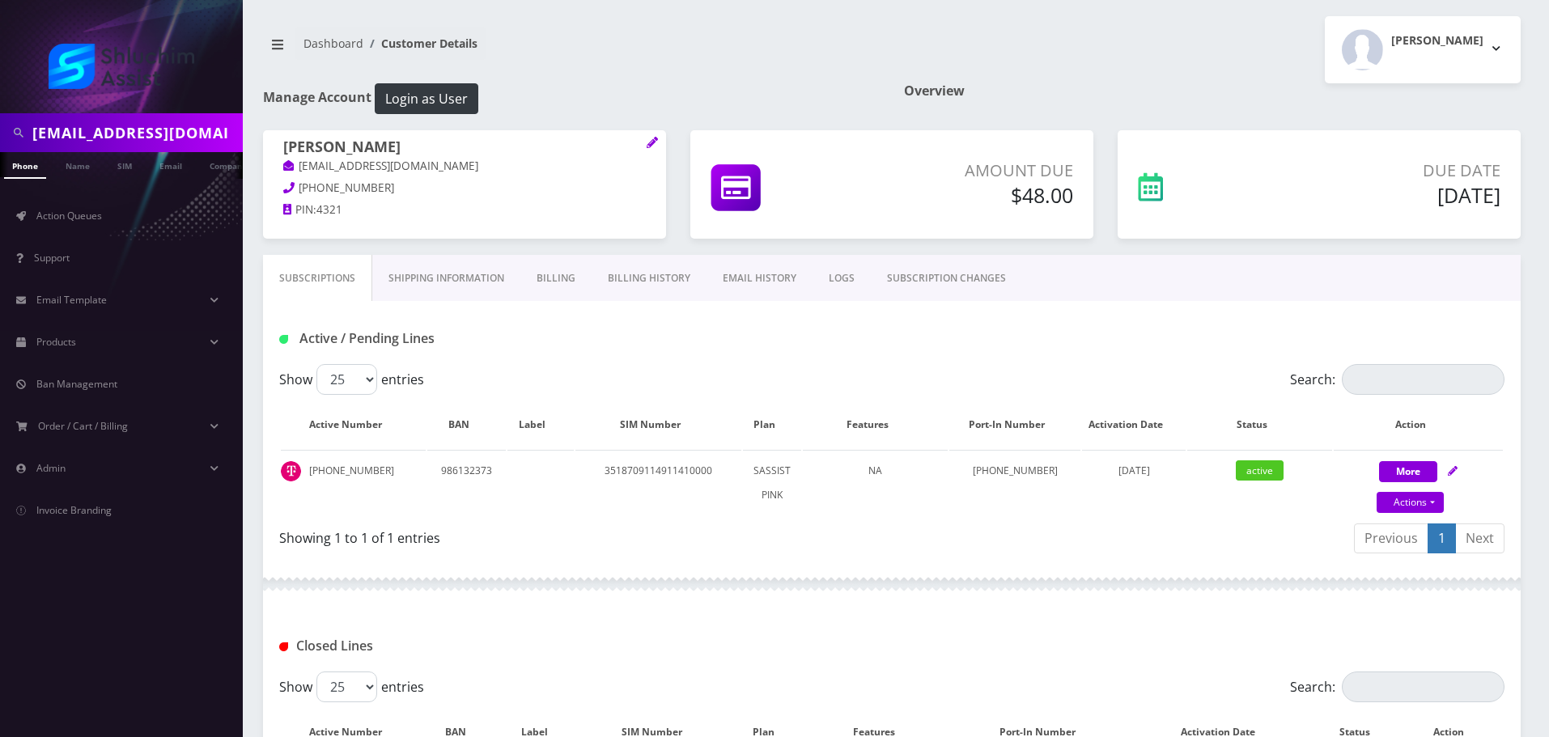
scroll to position [0, 8]
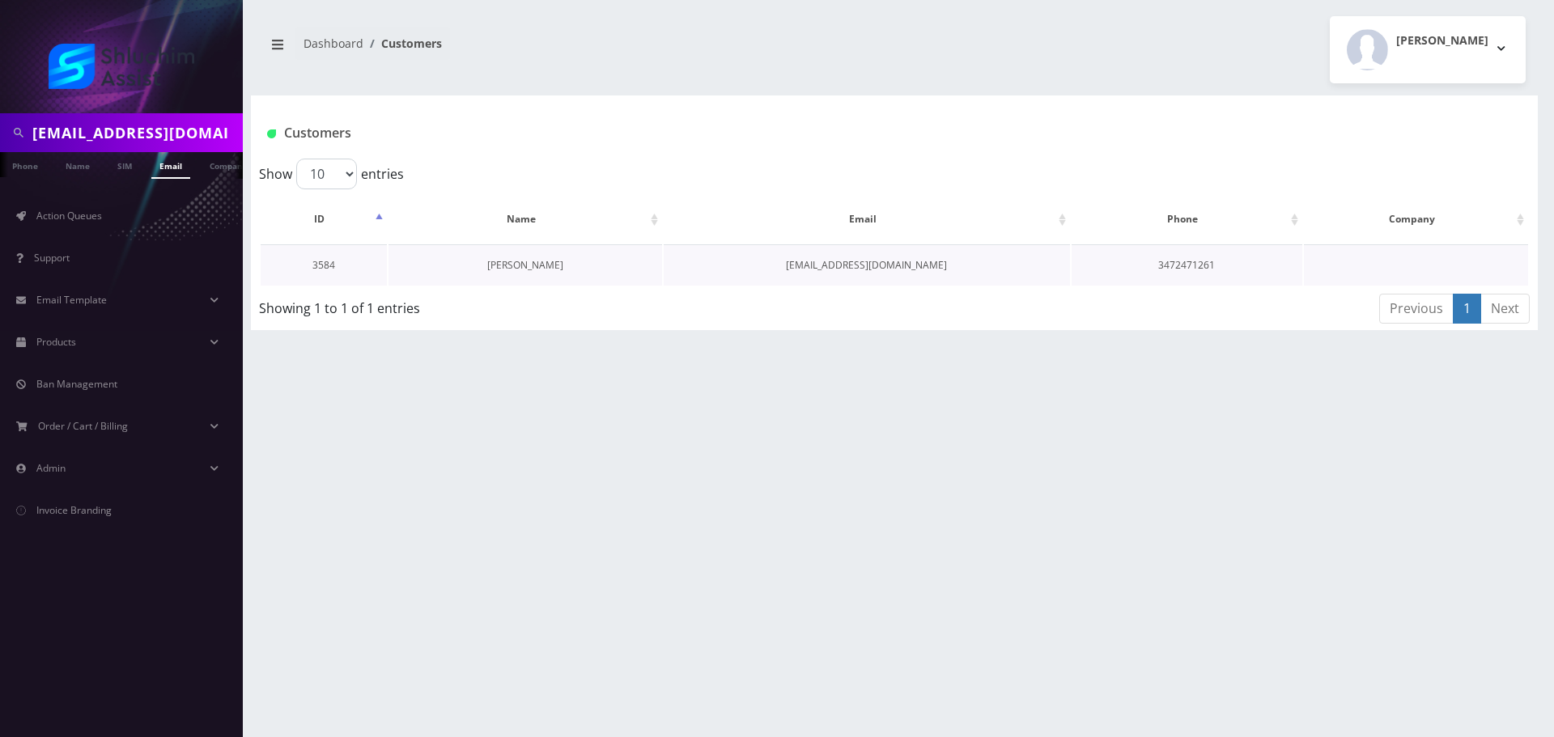
click at [523, 259] on link "[PERSON_NAME]" at bounding box center [525, 265] width 76 height 14
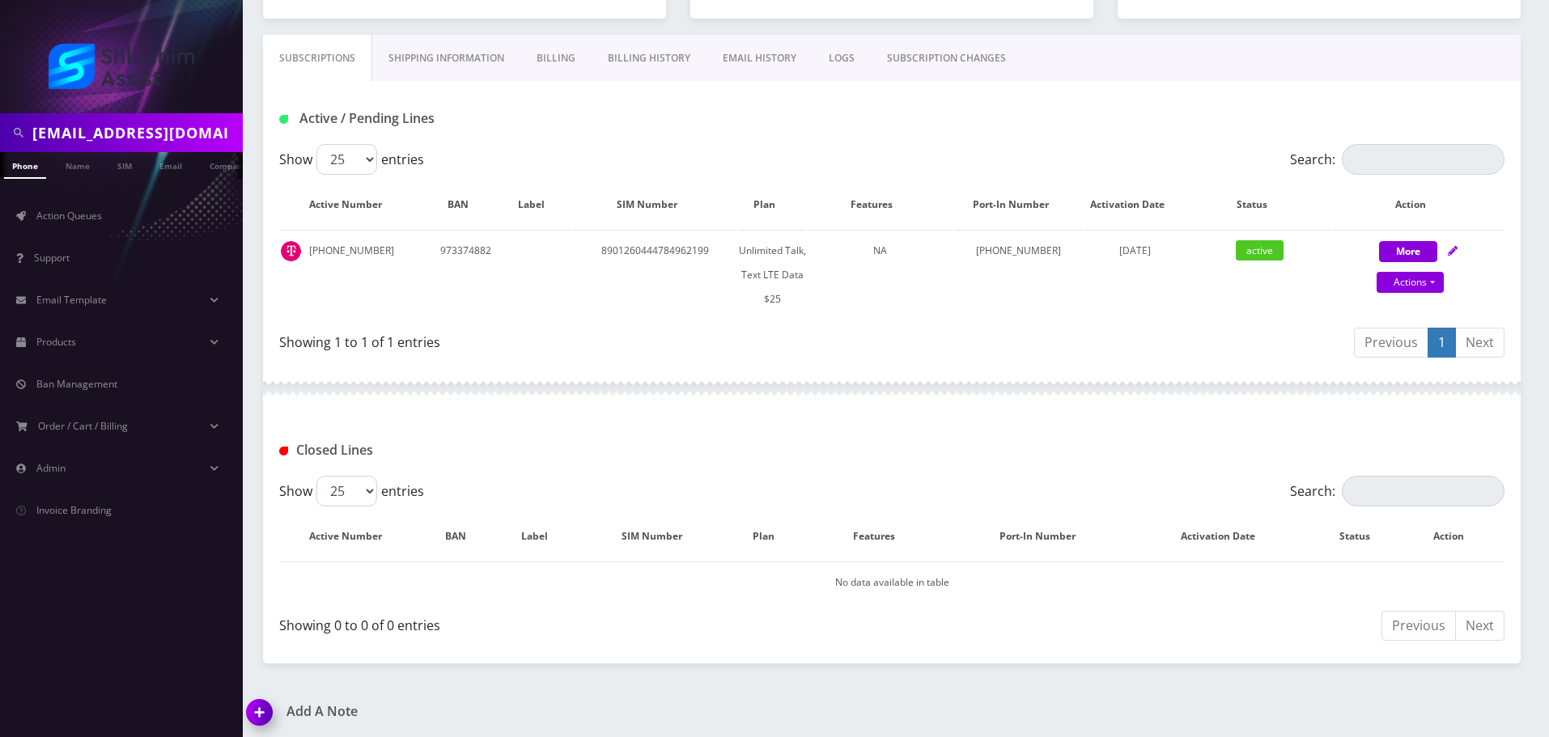
scroll to position [225, 0]
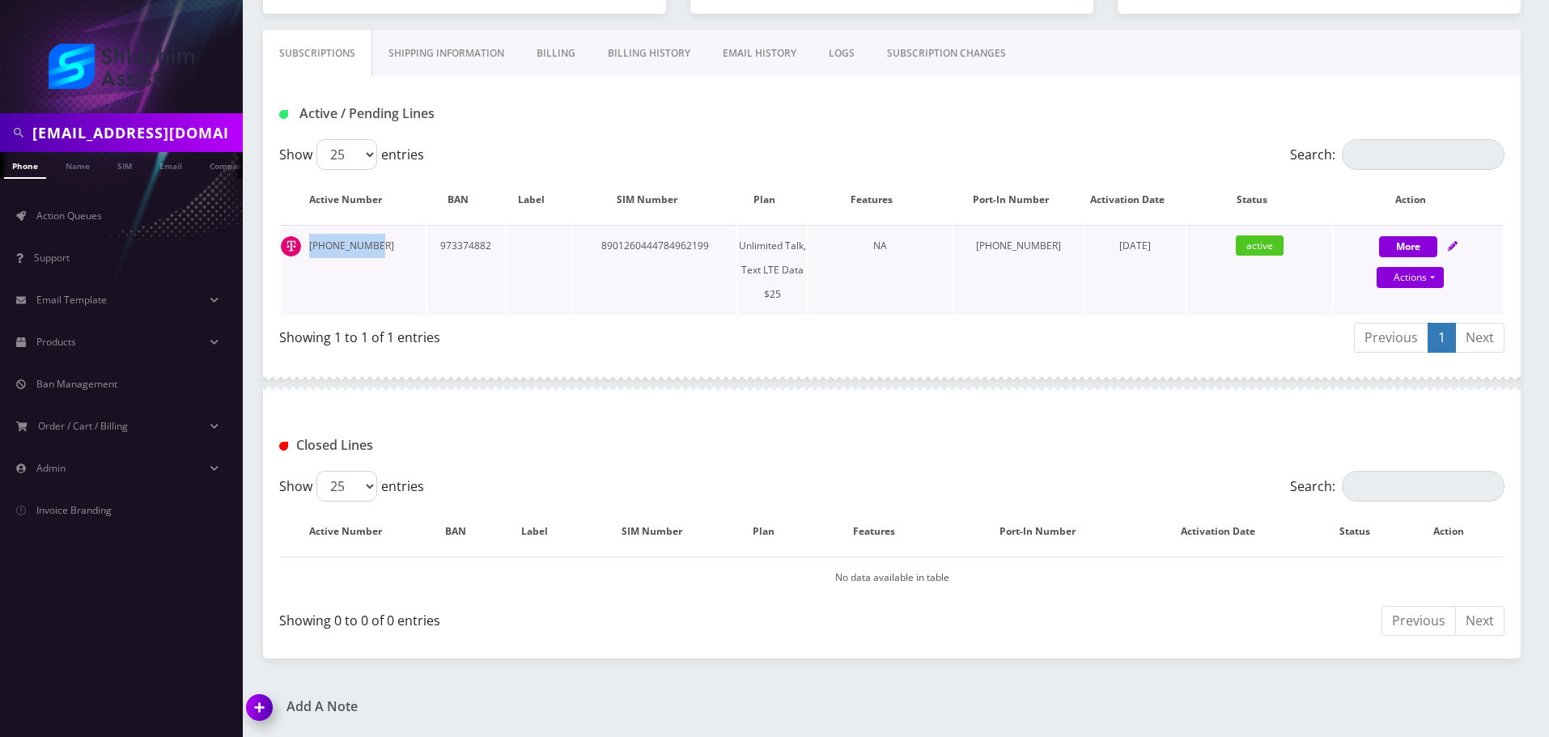
drag, startPoint x: 390, startPoint y: 243, endPoint x: 300, endPoint y: 243, distance: 89.8
click at [300, 243] on td "347-247-1261" at bounding box center [353, 270] width 145 height 90
copy td "347-247-1261"
click at [189, 130] on input "yliberow824@gmail.com" at bounding box center [135, 132] width 206 height 31
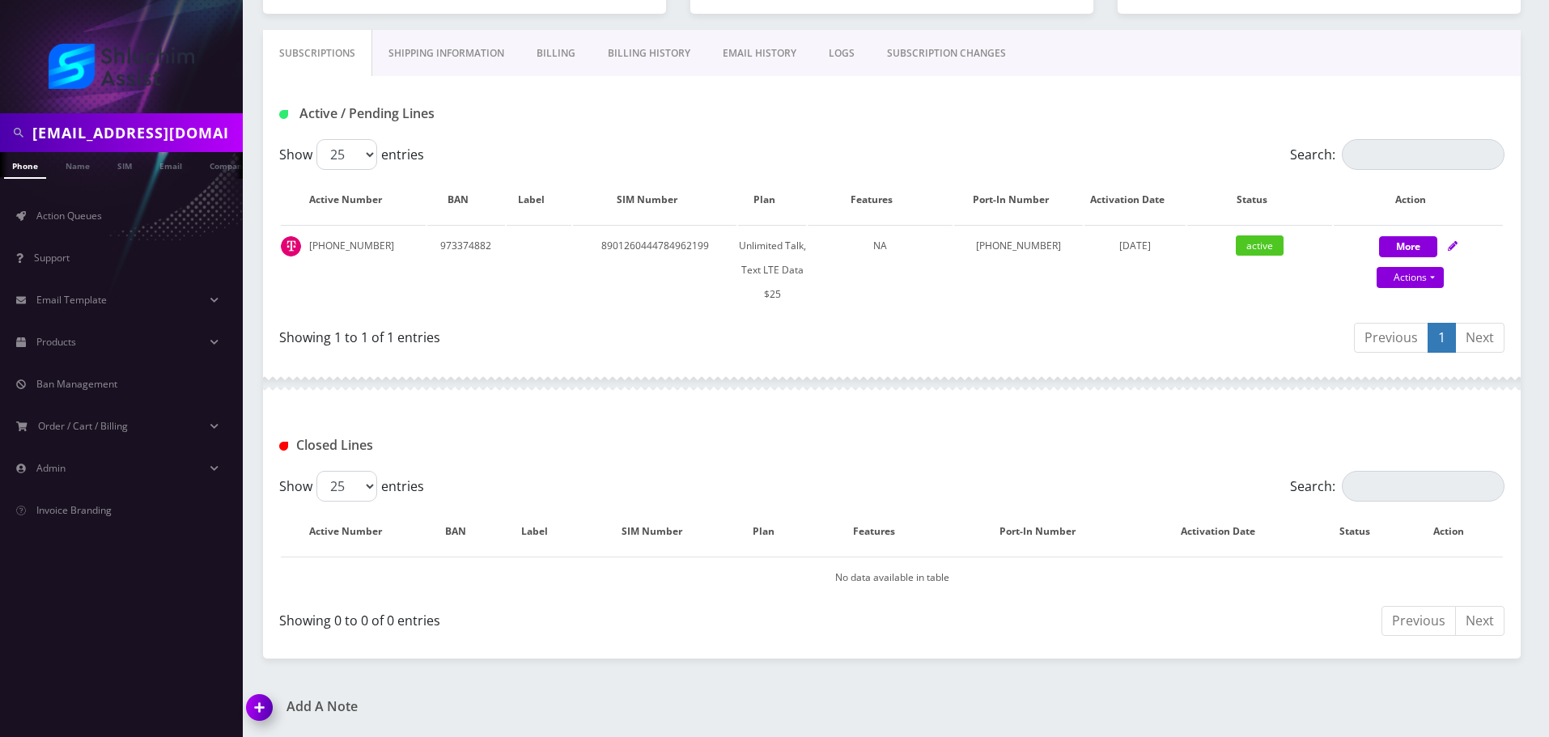
click at [189, 130] on input "yliberow824@gmail.com" at bounding box center [135, 132] width 206 height 31
paste input "ossikrinsky10"
type input "[EMAIL_ADDRESS][DOMAIN_NAME]"
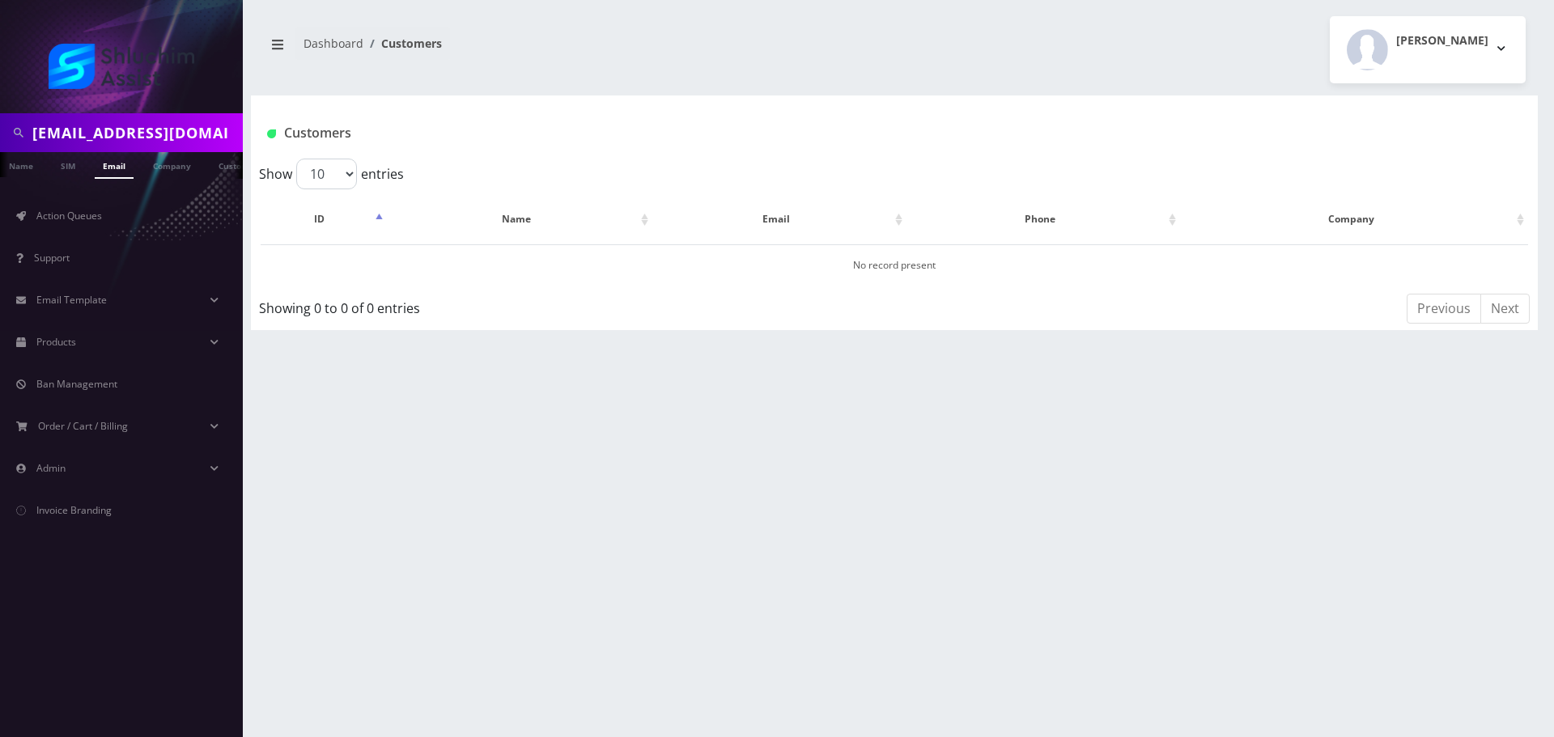
click at [122, 165] on link "Email" at bounding box center [114, 165] width 39 height 27
click at [478, 263] on link "[PERSON_NAME]" at bounding box center [508, 265] width 76 height 14
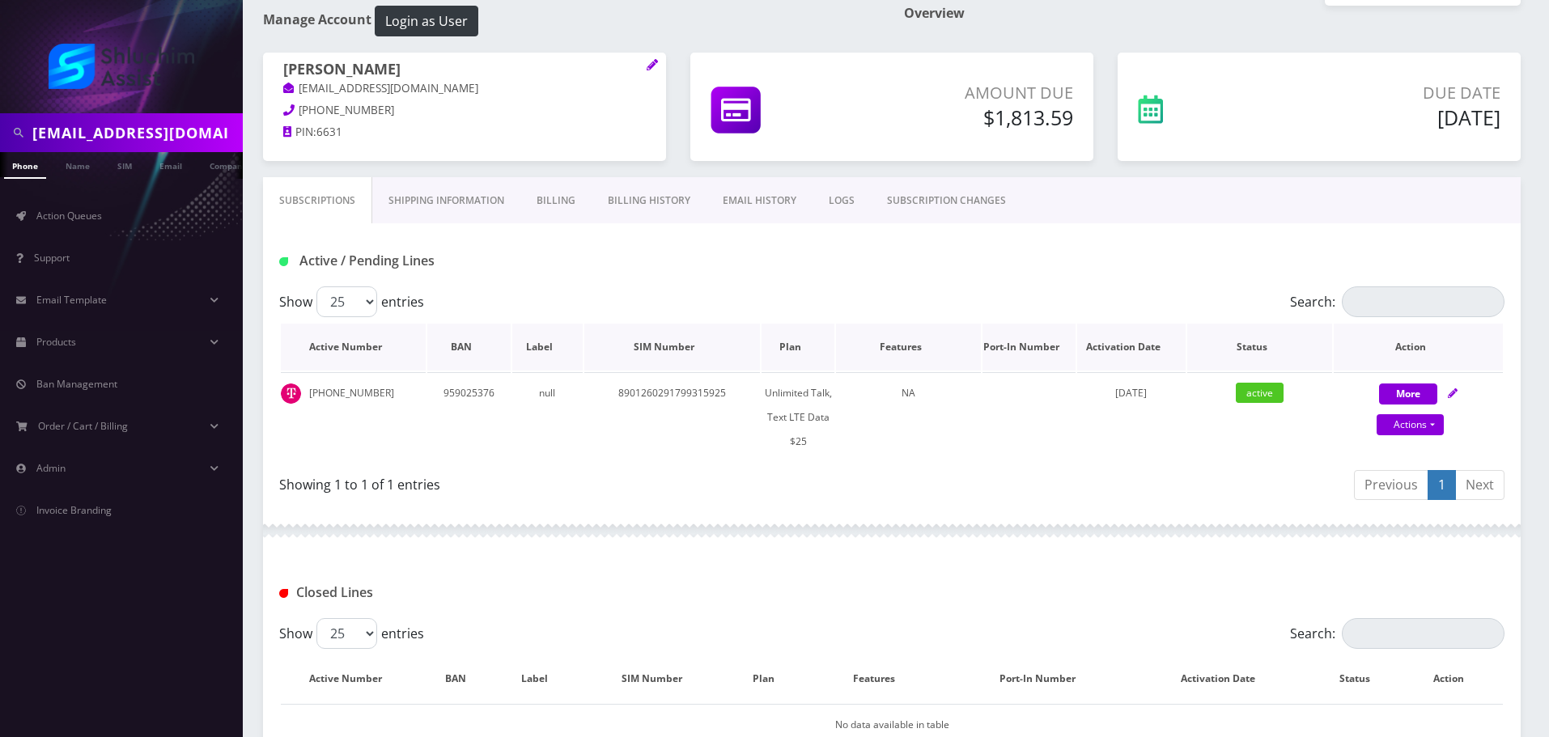
scroll to position [225, 0]
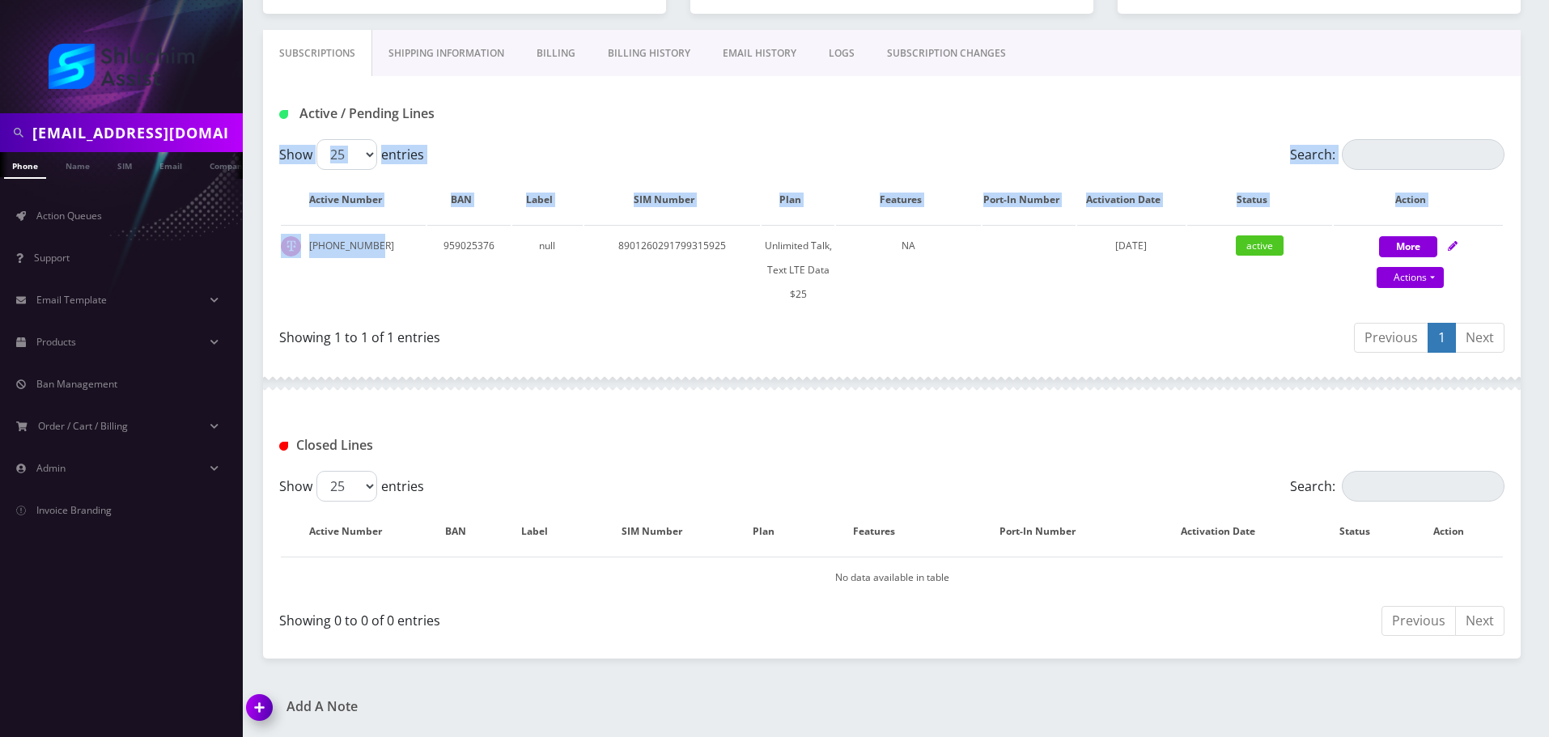
drag, startPoint x: 381, startPoint y: 248, endPoint x: 274, endPoint y: 248, distance: 107.6
click at [274, 248] on div "Show 25 50 100 250 500 entries Search: Active Number BAN Label SIM Number Plan …" at bounding box center [892, 249] width 1258 height 220
click at [359, 256] on td "[PHONE_NUMBER]" at bounding box center [353, 270] width 145 height 90
drag, startPoint x: 382, startPoint y: 247, endPoint x: 305, endPoint y: 244, distance: 76.9
click at [305, 244] on td "[PHONE_NUMBER]" at bounding box center [353, 270] width 145 height 90
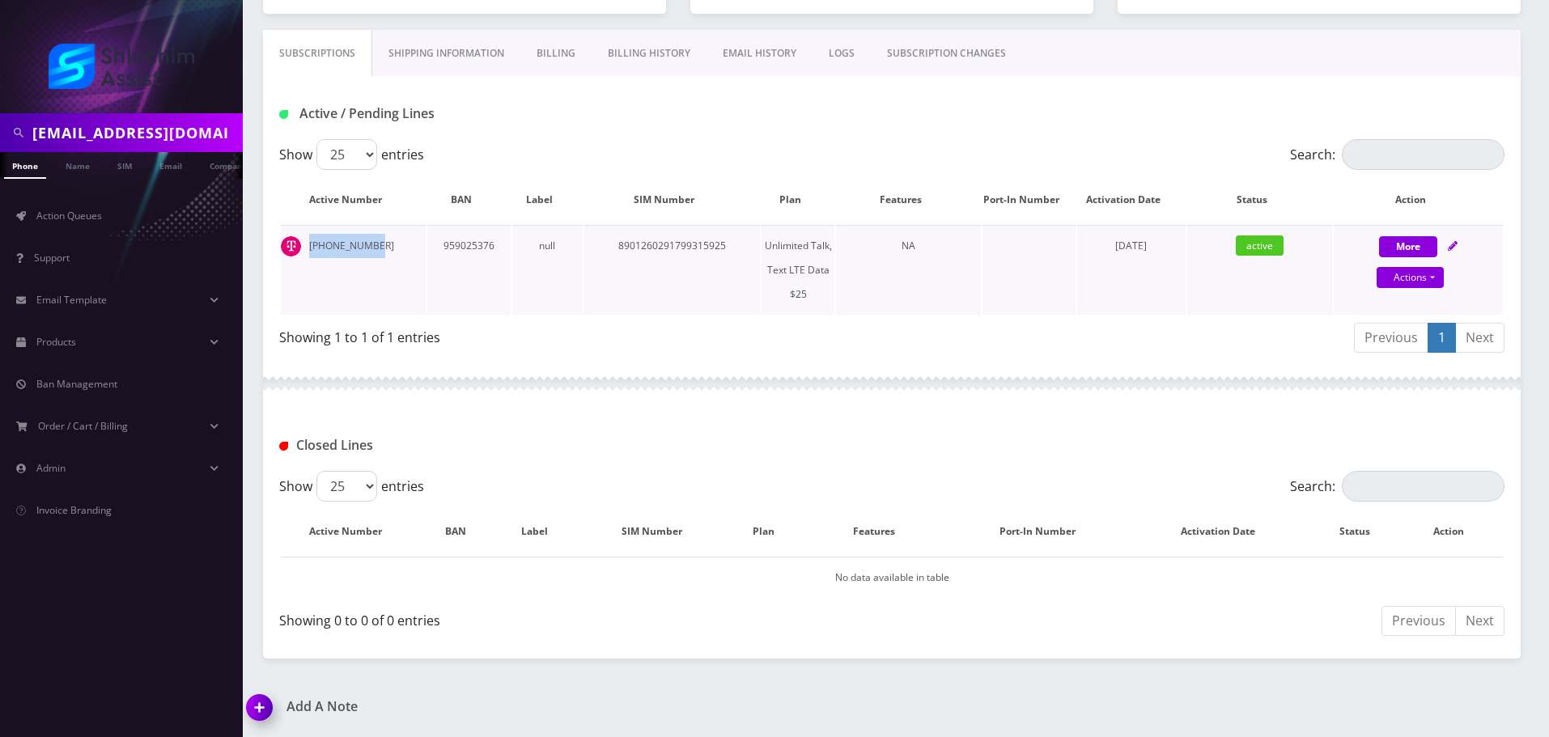
copy td "[PHONE_NUMBER]"
